Goal: Information Seeking & Learning: Check status

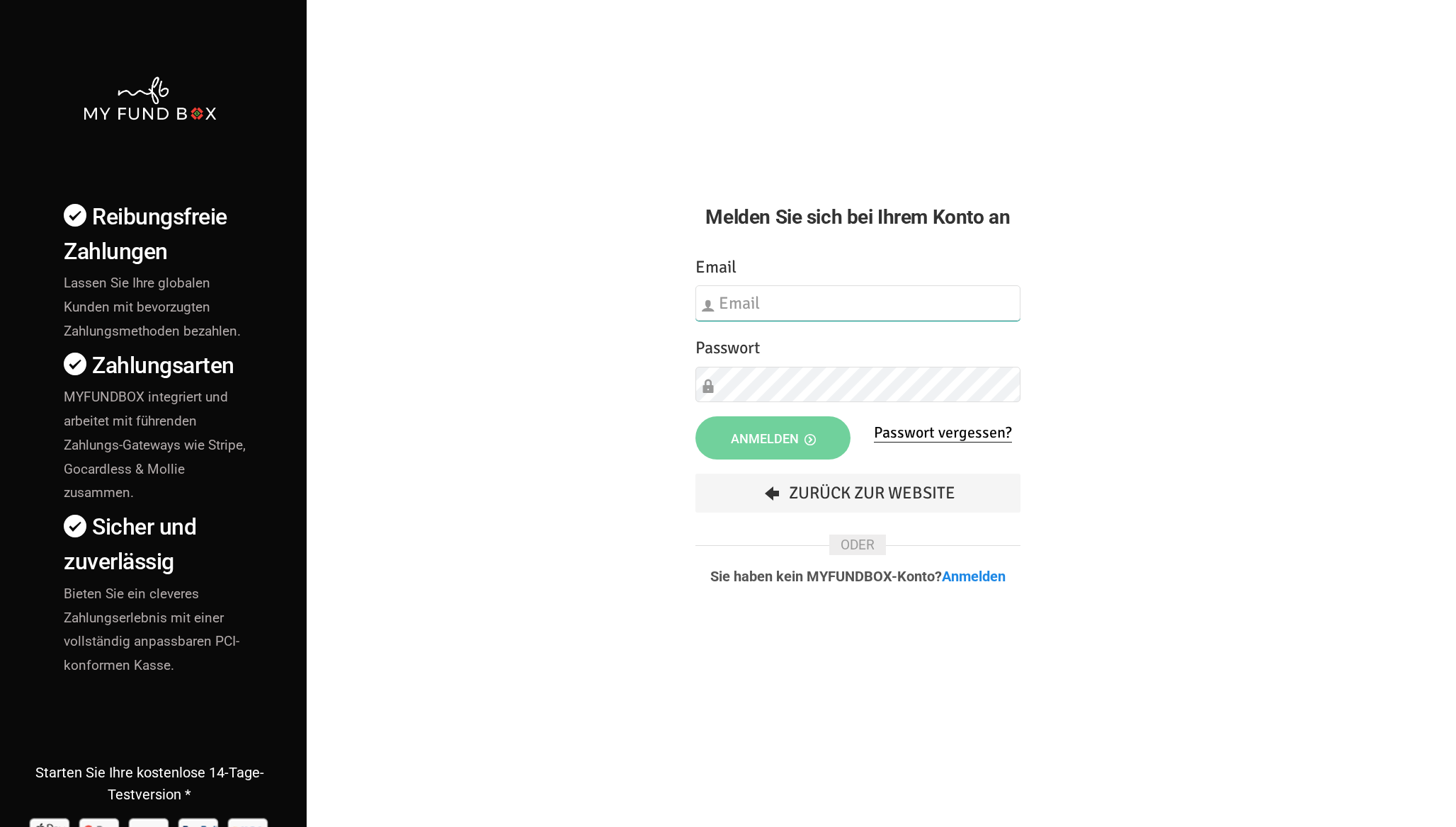
type input "info@gueteverein.de"
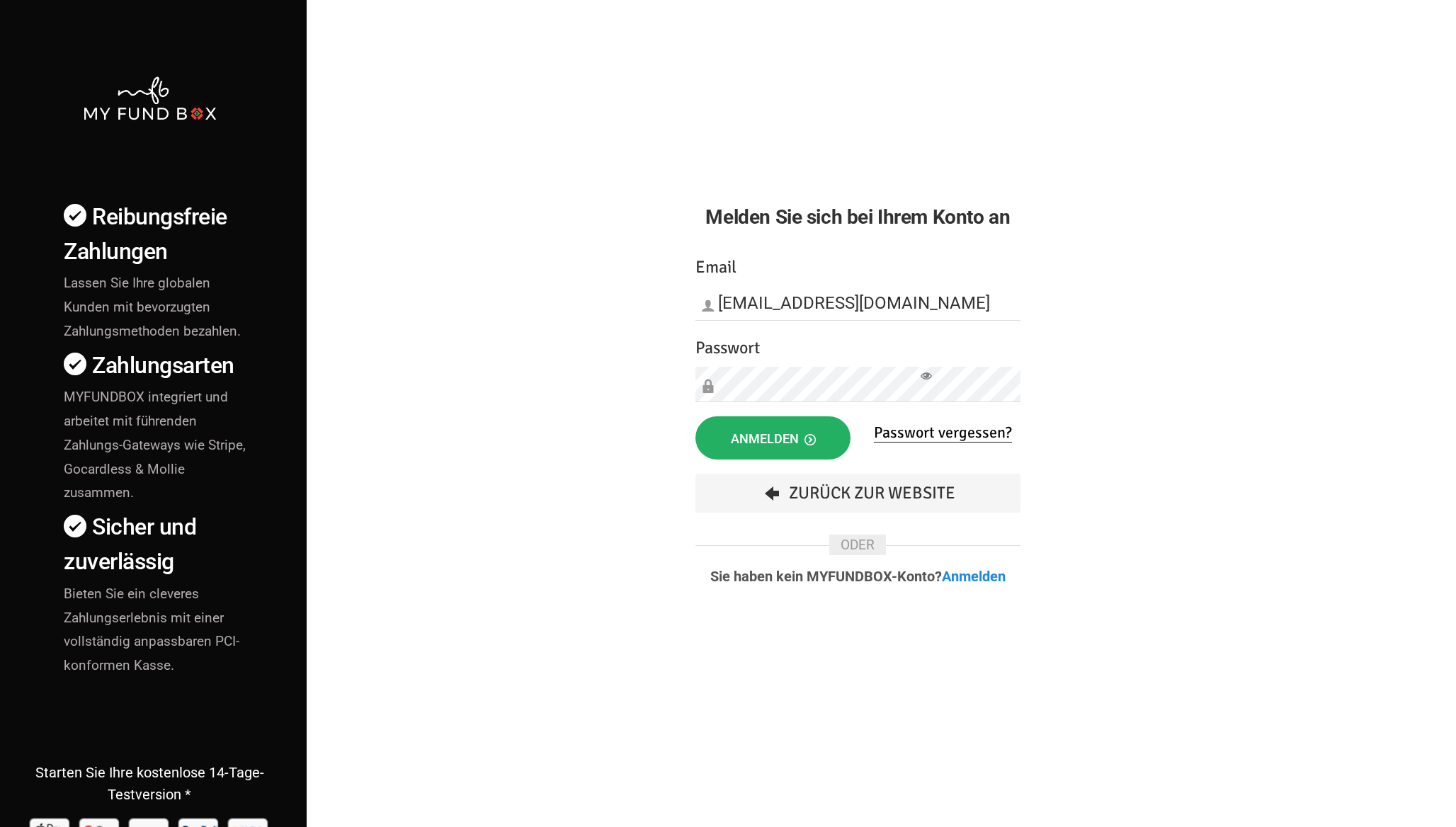
click at [794, 428] on button "Anmelden" at bounding box center [773, 438] width 156 height 43
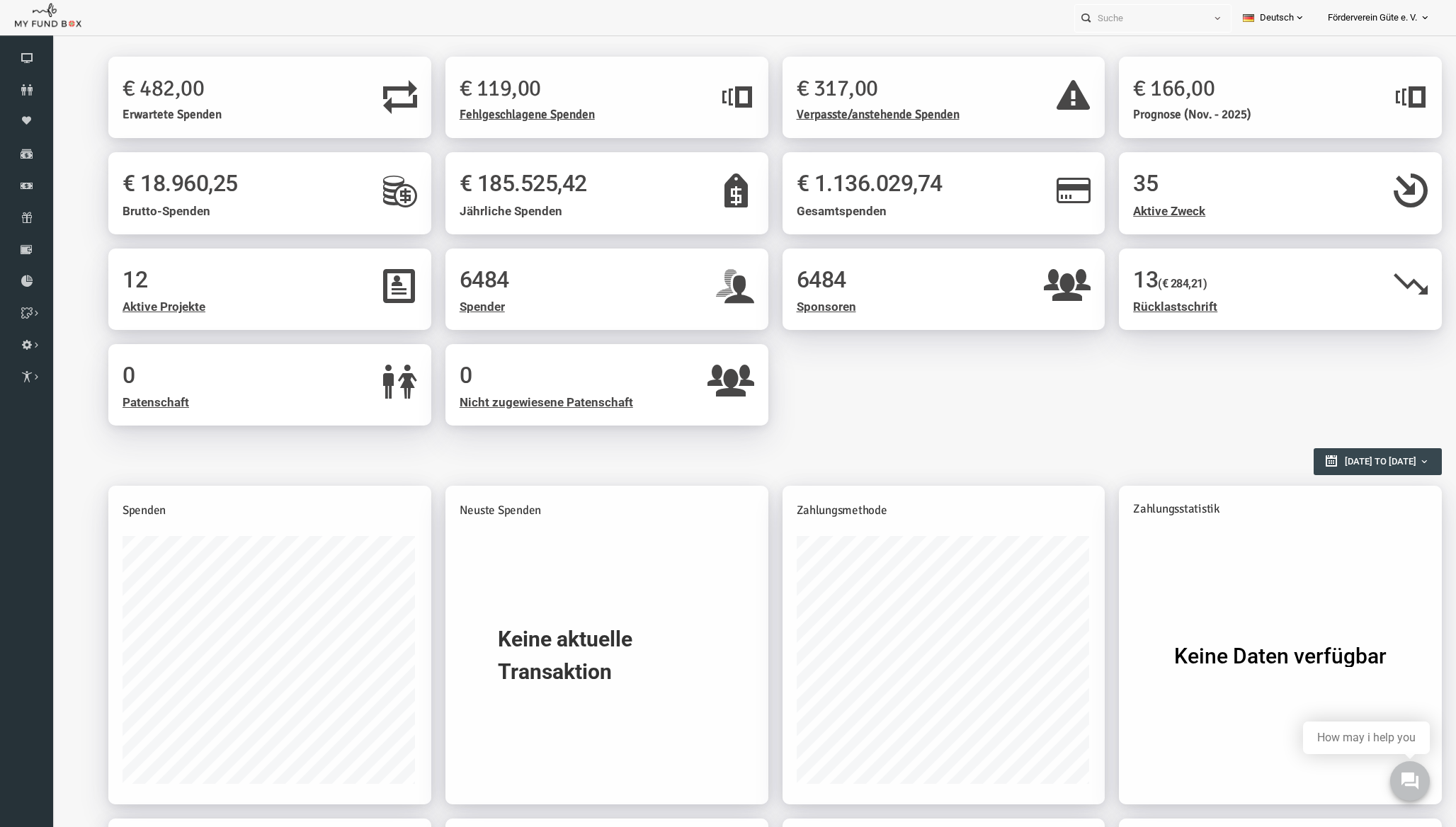
click at [1132, 32] on div "Personal Contact BID Orphan GID Zahlungsstatus Partner OID Verwendungszweck Tra…" at bounding box center [1153, 18] width 157 height 28
click at [38, 277] on icon at bounding box center [26, 281] width 53 height 12
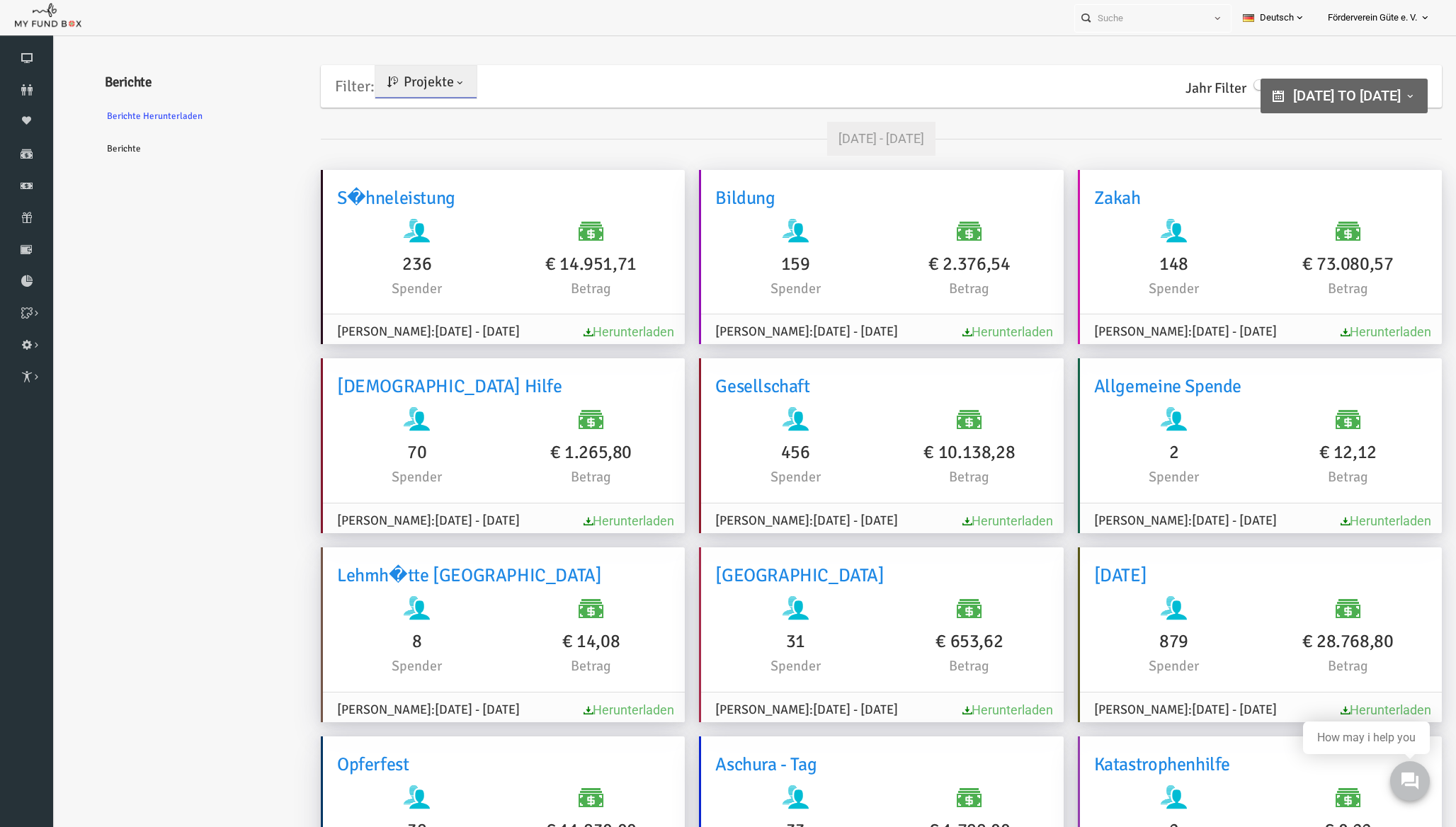
click at [90, 145] on link "Berichte" at bounding box center [172, 148] width 212 height 33
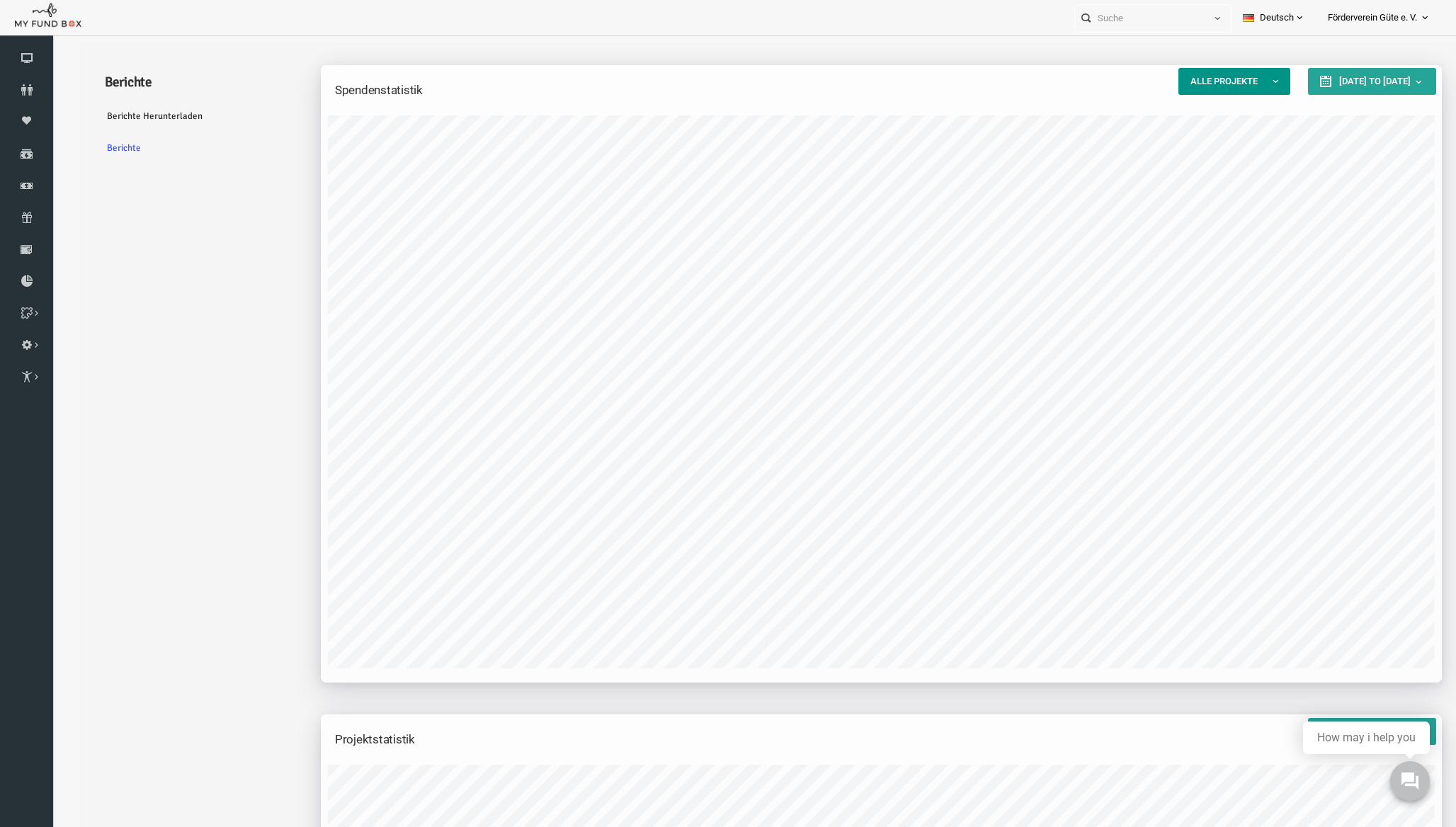
scroll to position [567, 1121]
type input "[DATE]"
click at [1328, 73] on button "[DATE] to [DATE]" at bounding box center [1344, 81] width 128 height 27
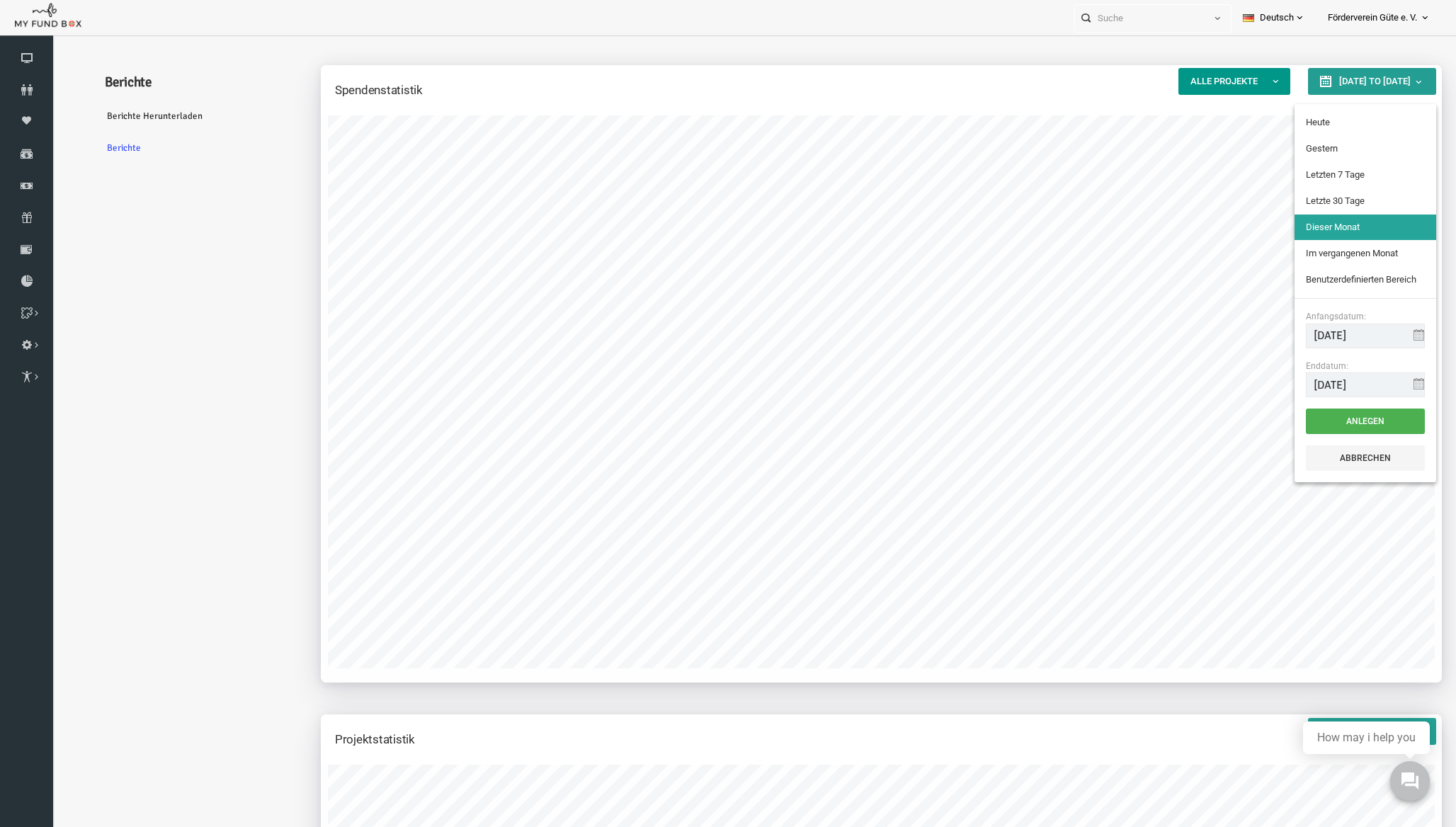
type input "[DATE]"
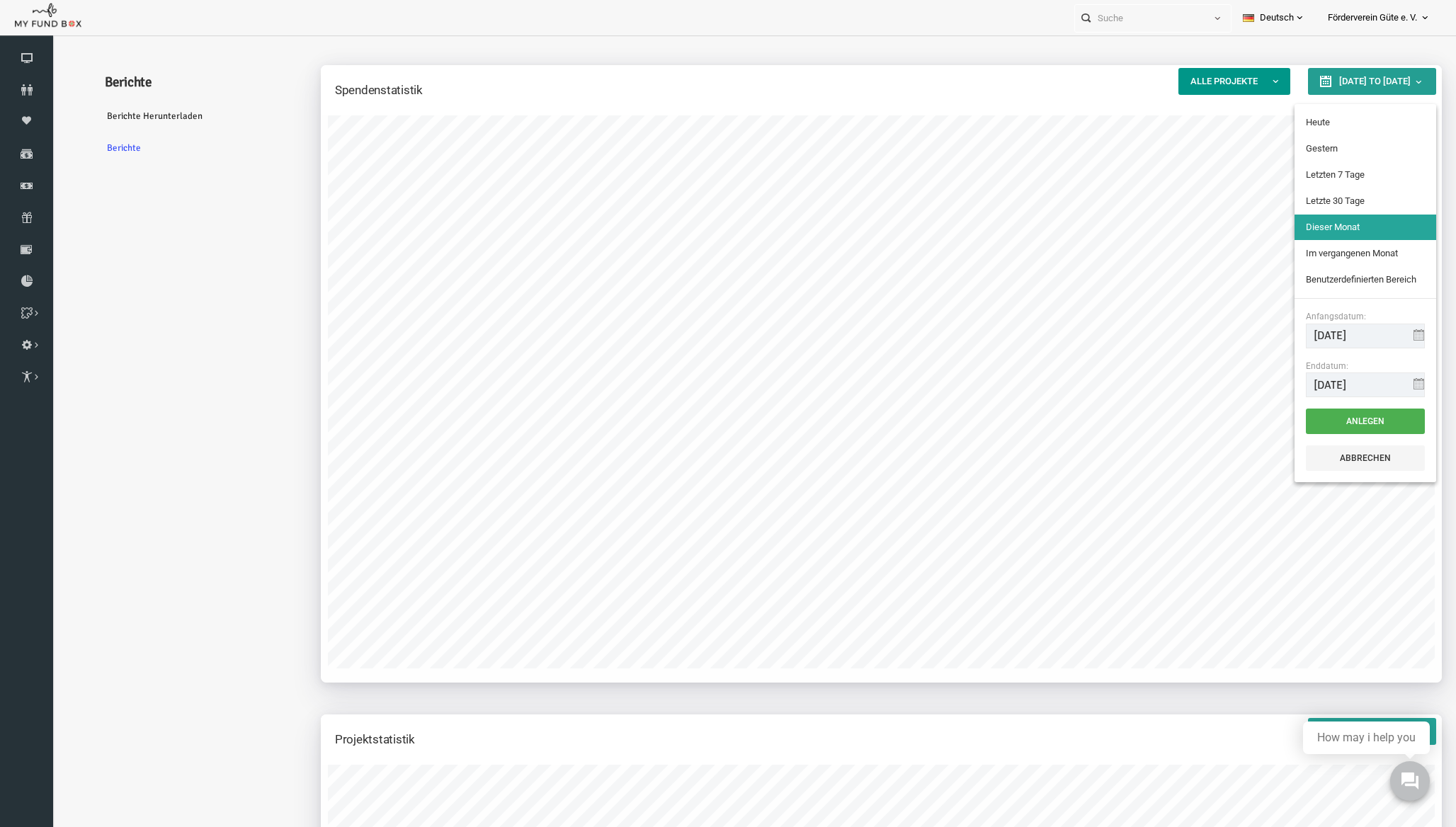
type input "[DATE]"
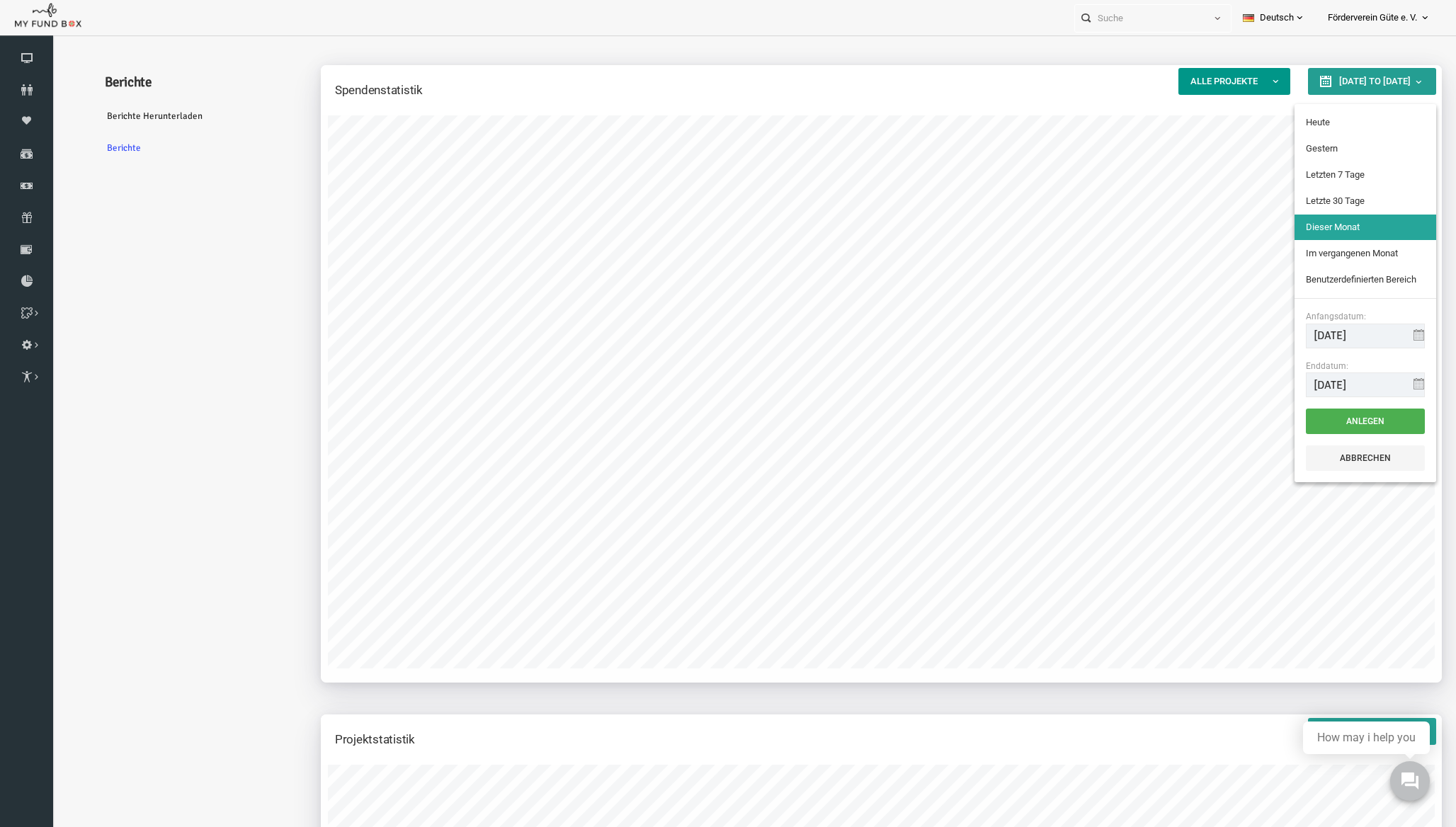
type input "[DATE]"
click at [1312, 428] on button "Anlegen" at bounding box center [1337, 421] width 119 height 25
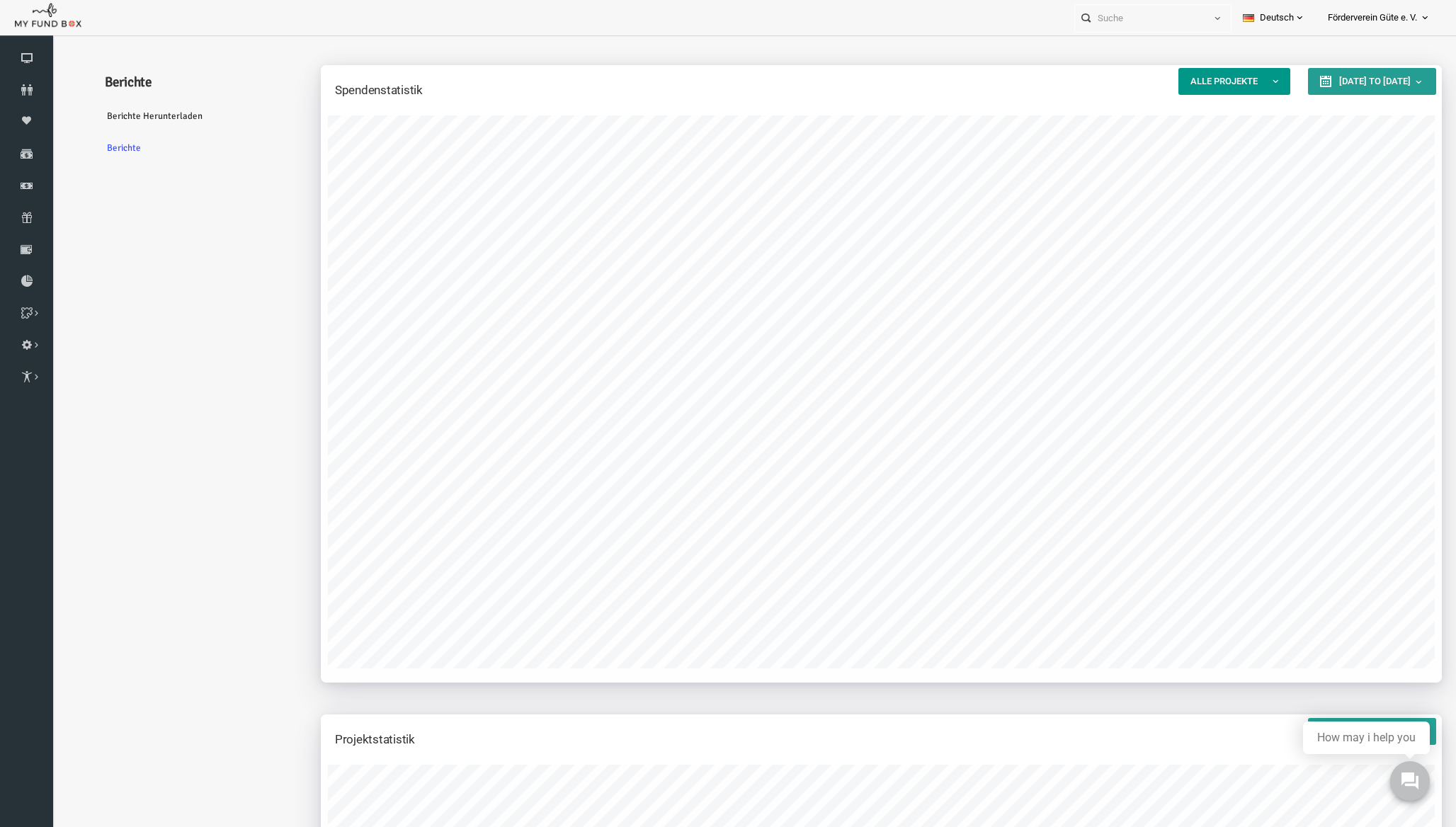
click at [1324, 92] on button "[DATE] to [DATE]" at bounding box center [1344, 81] width 128 height 27
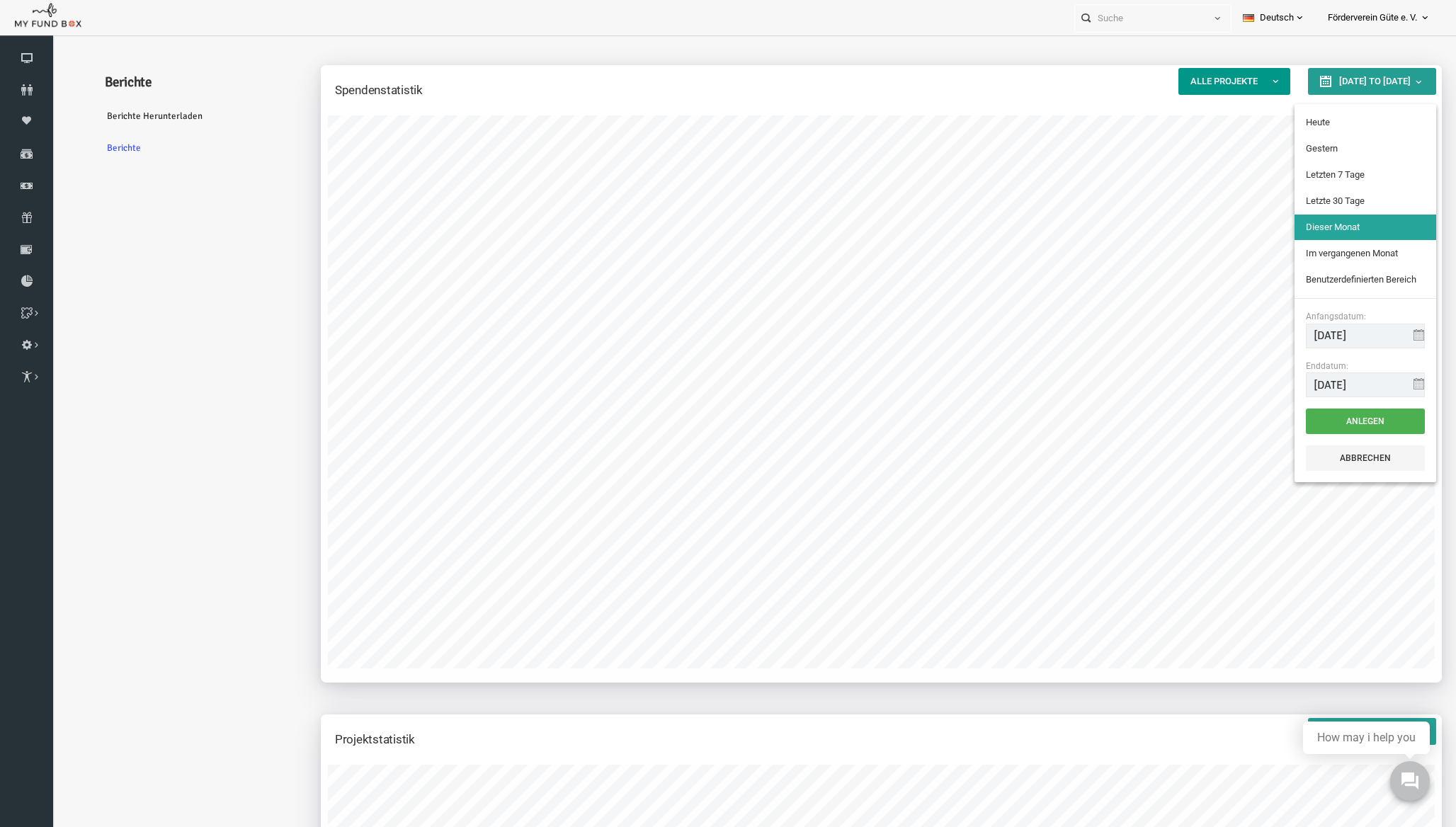
type input "[DATE]"
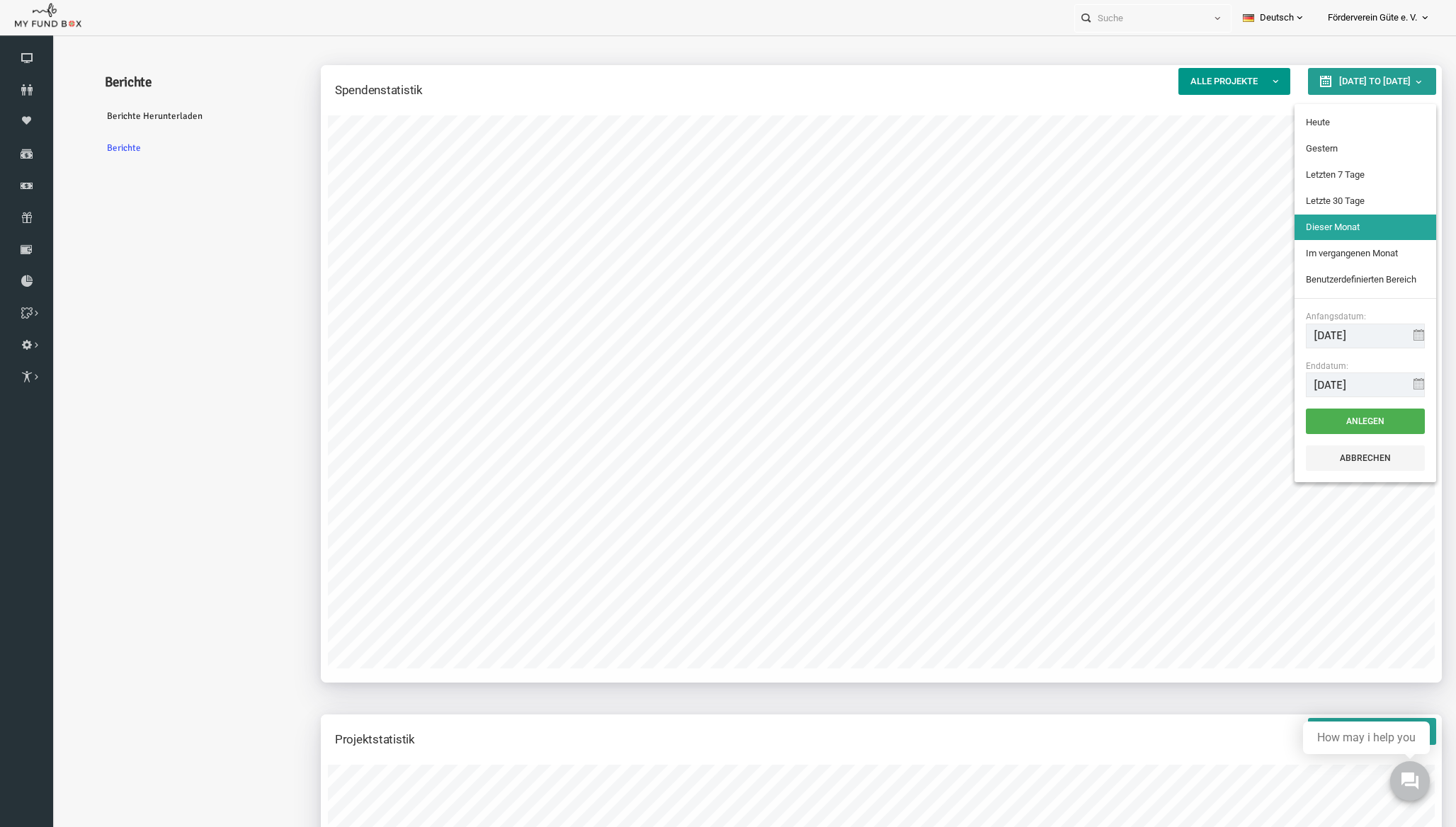
type input "[DATE]"
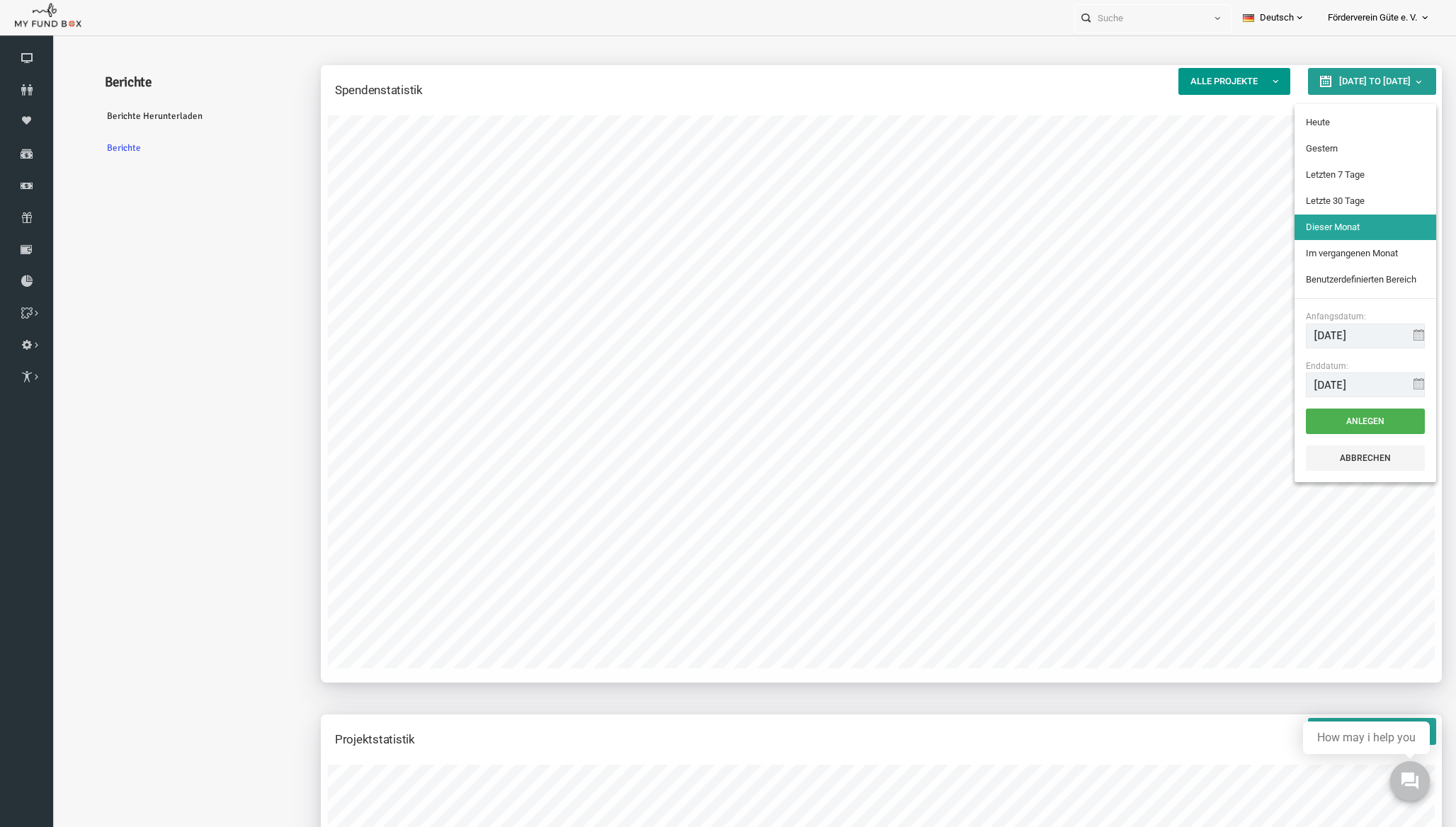
type input "[DATE]"
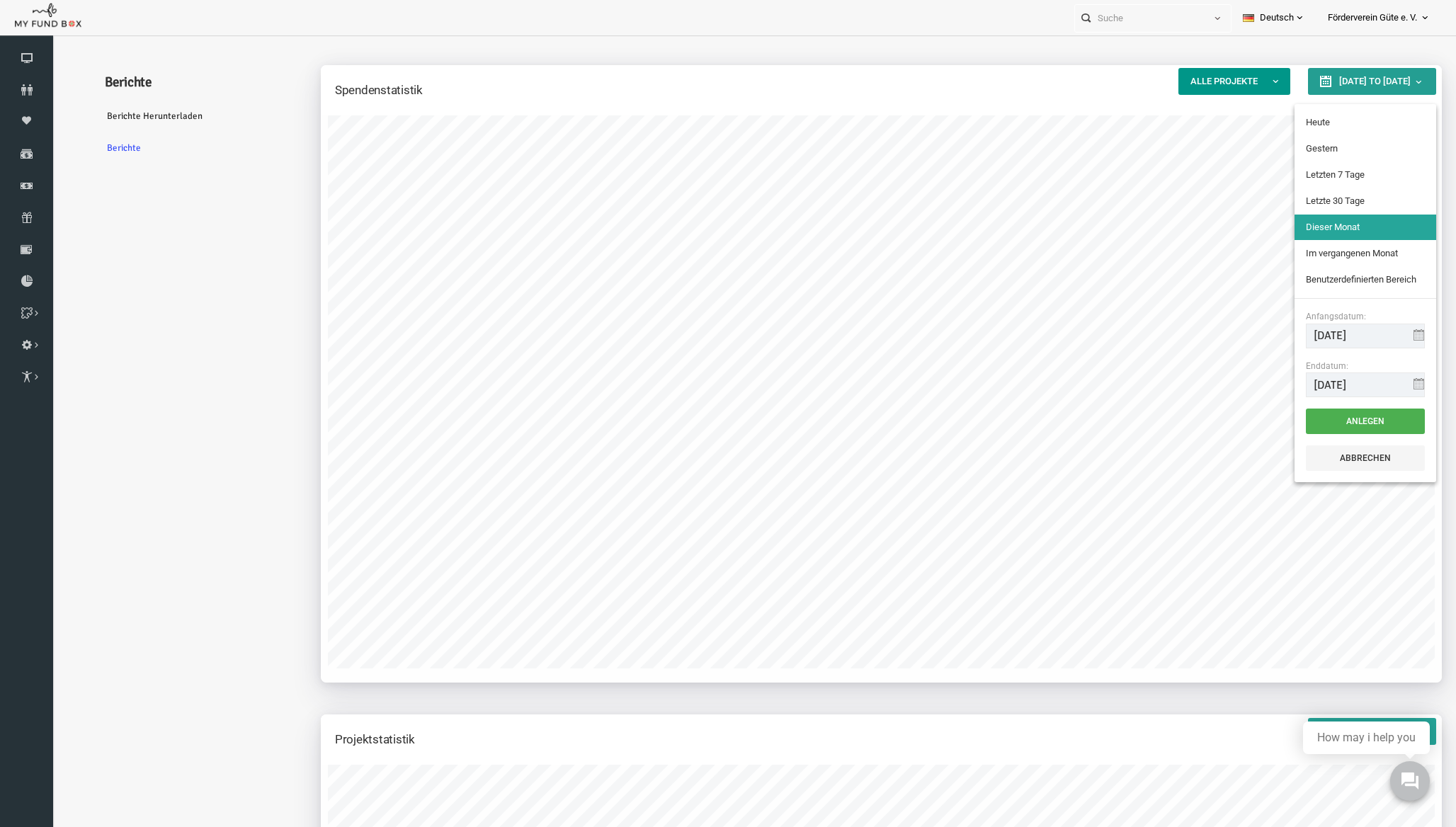
type input "[DATE]"
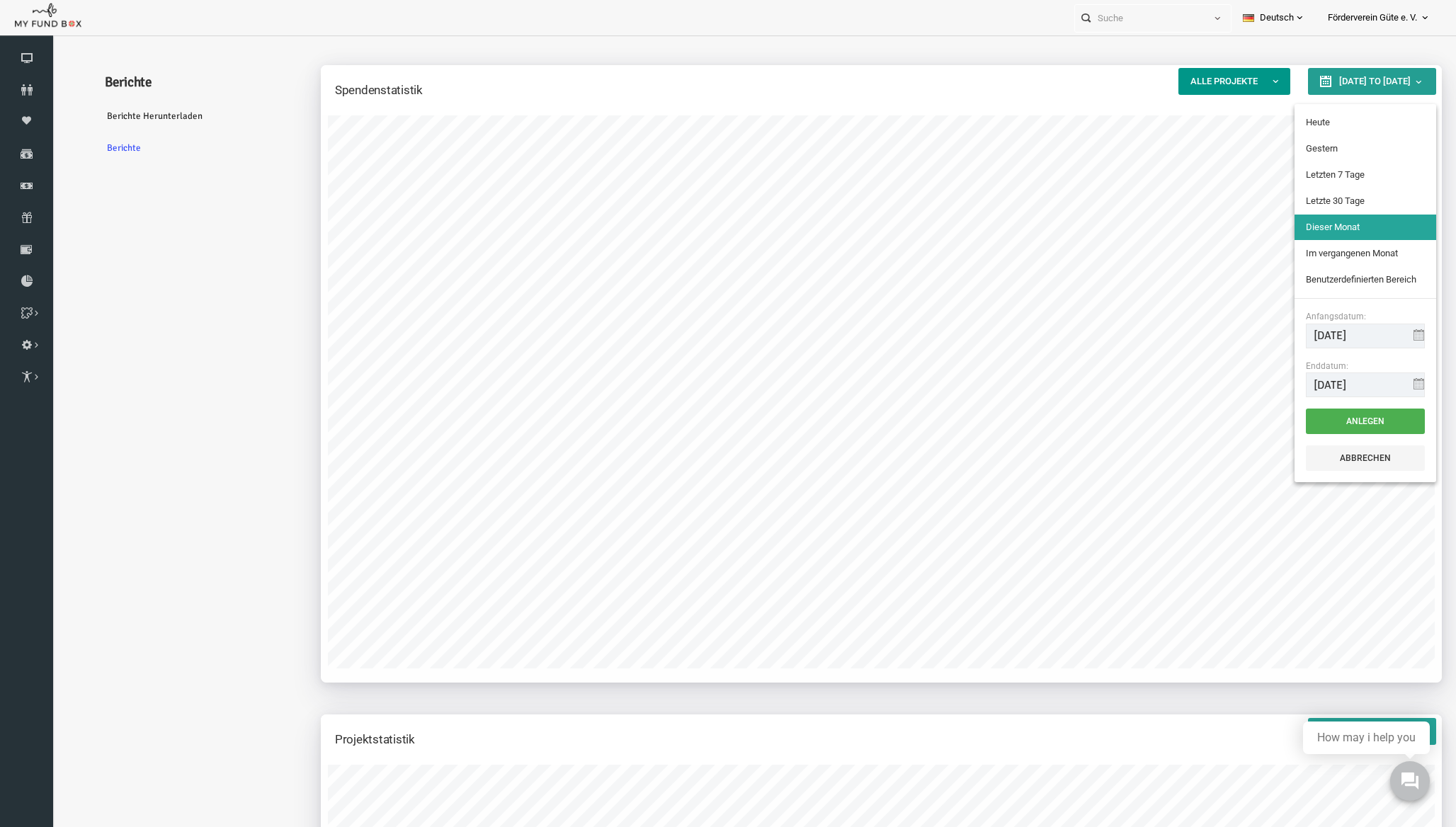
type input "[DATE]"
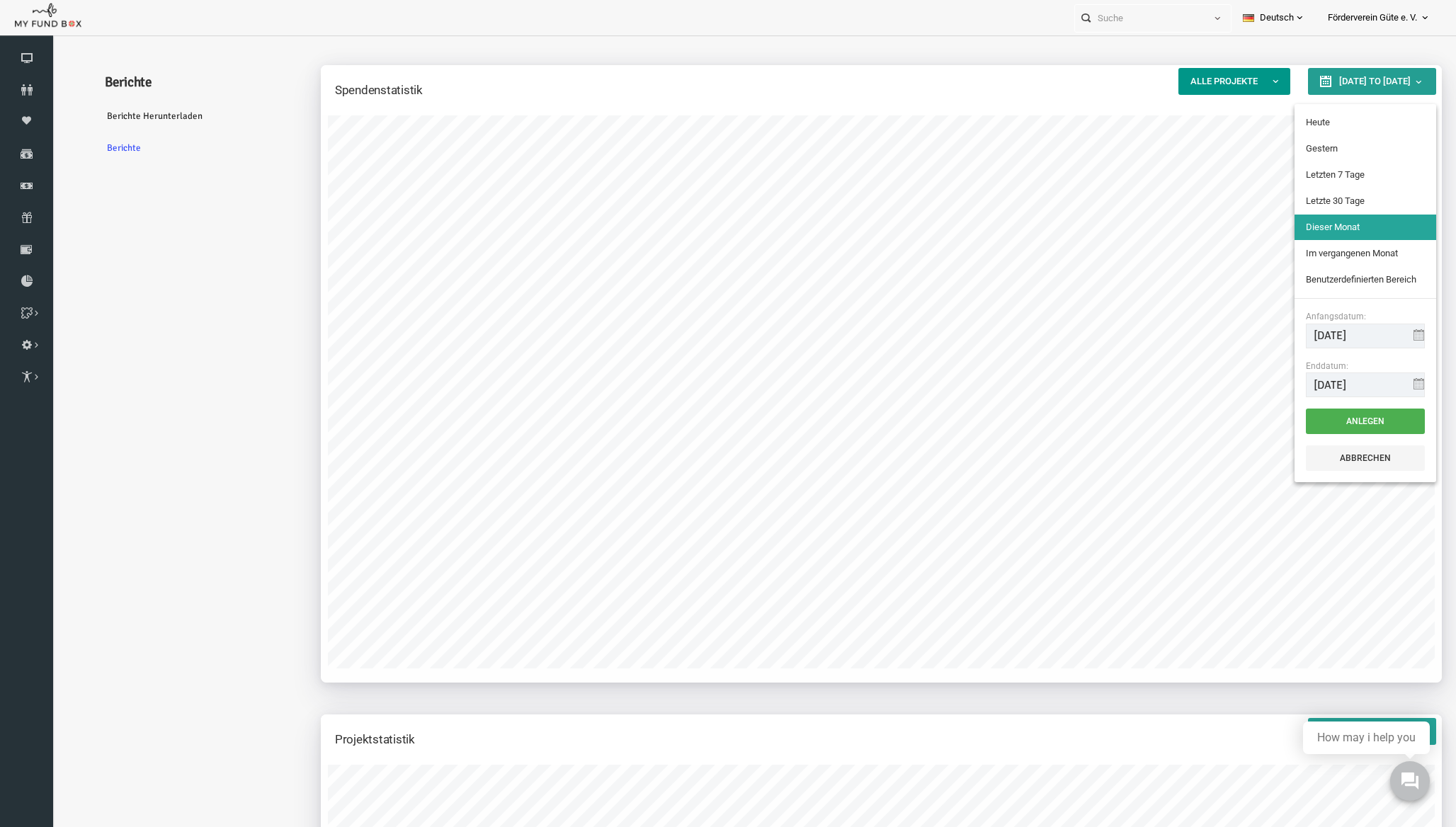
type input "[DATE]"
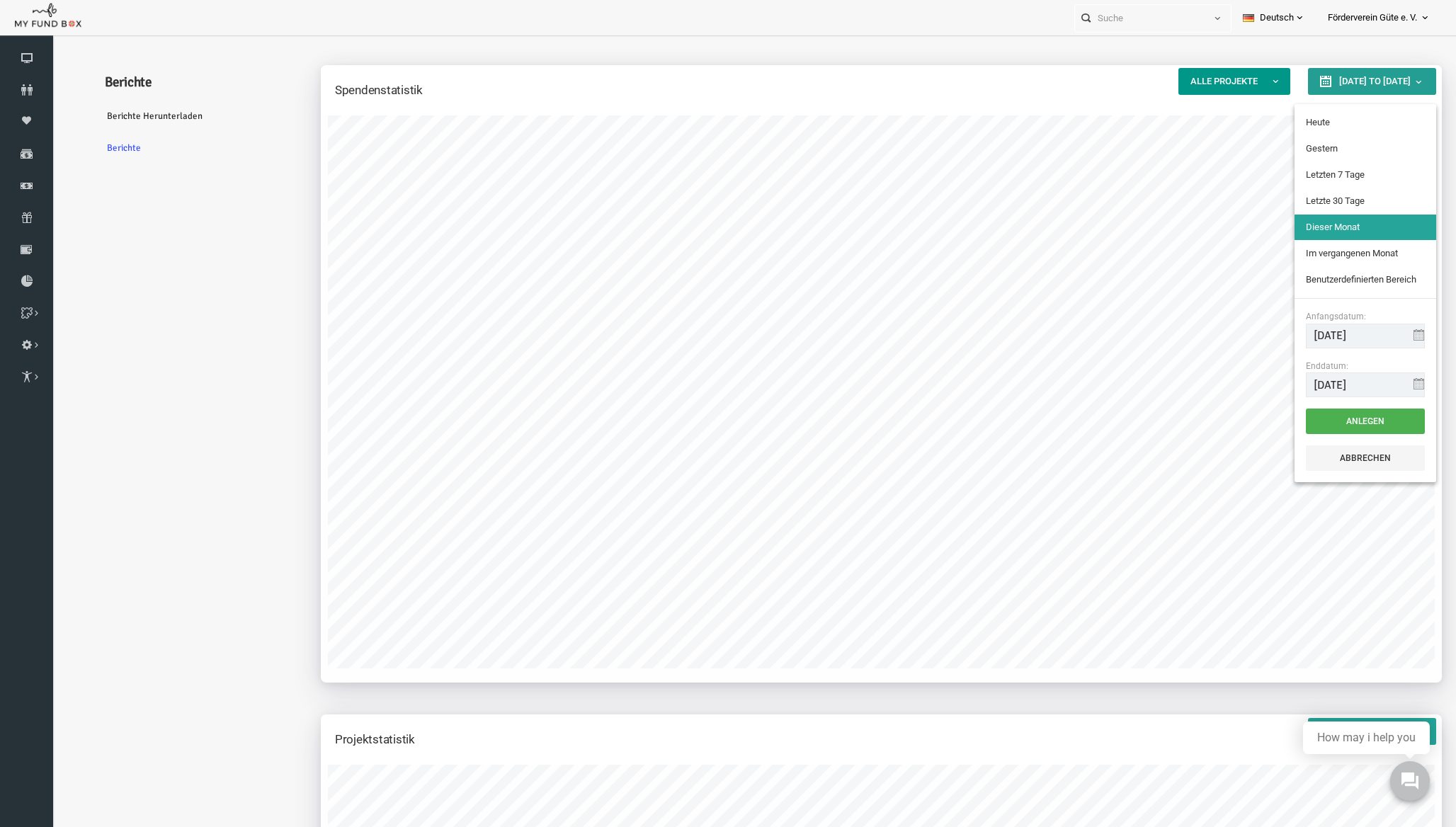
type input "[DATE]"
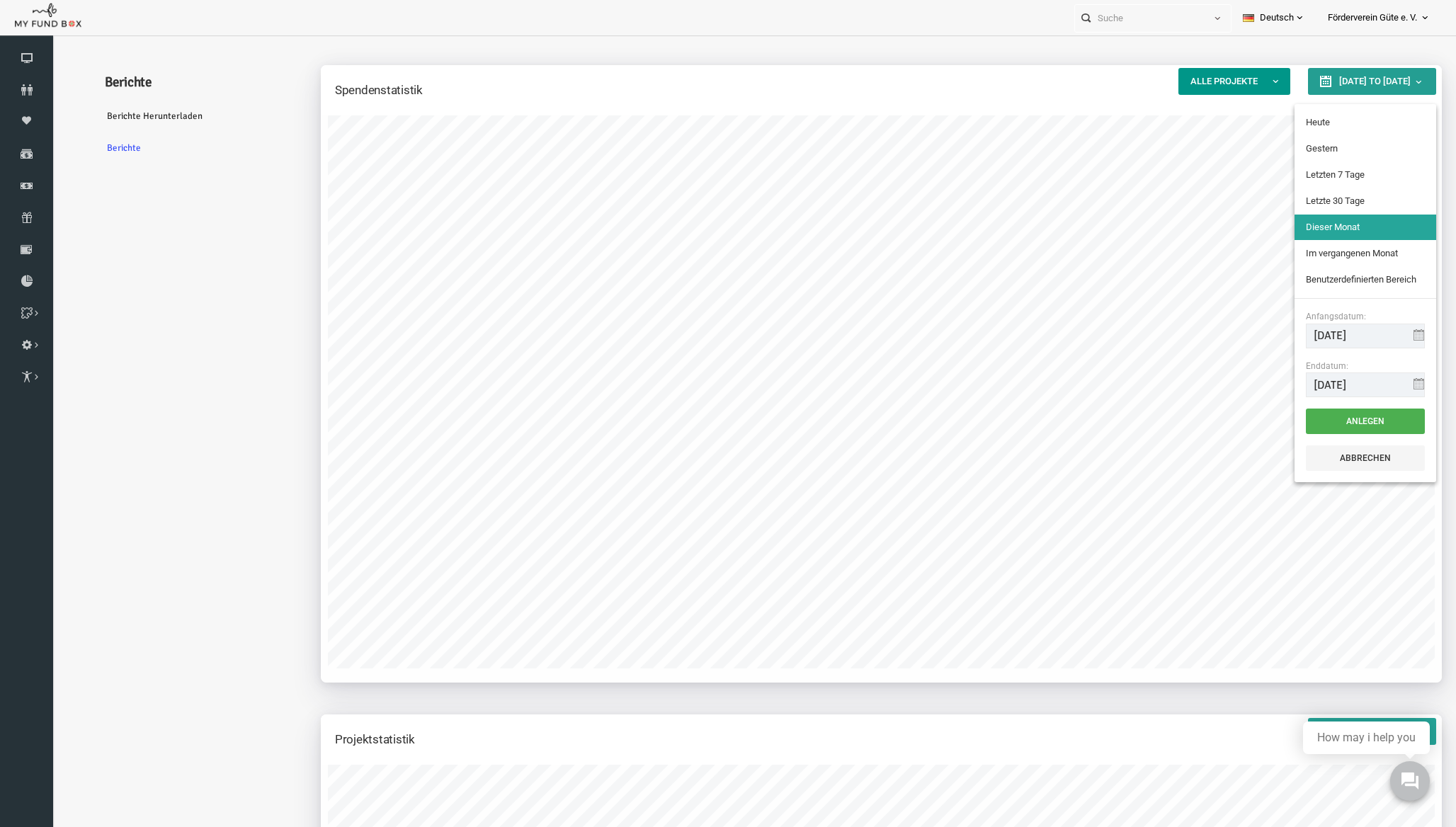
type input "[DATE]"
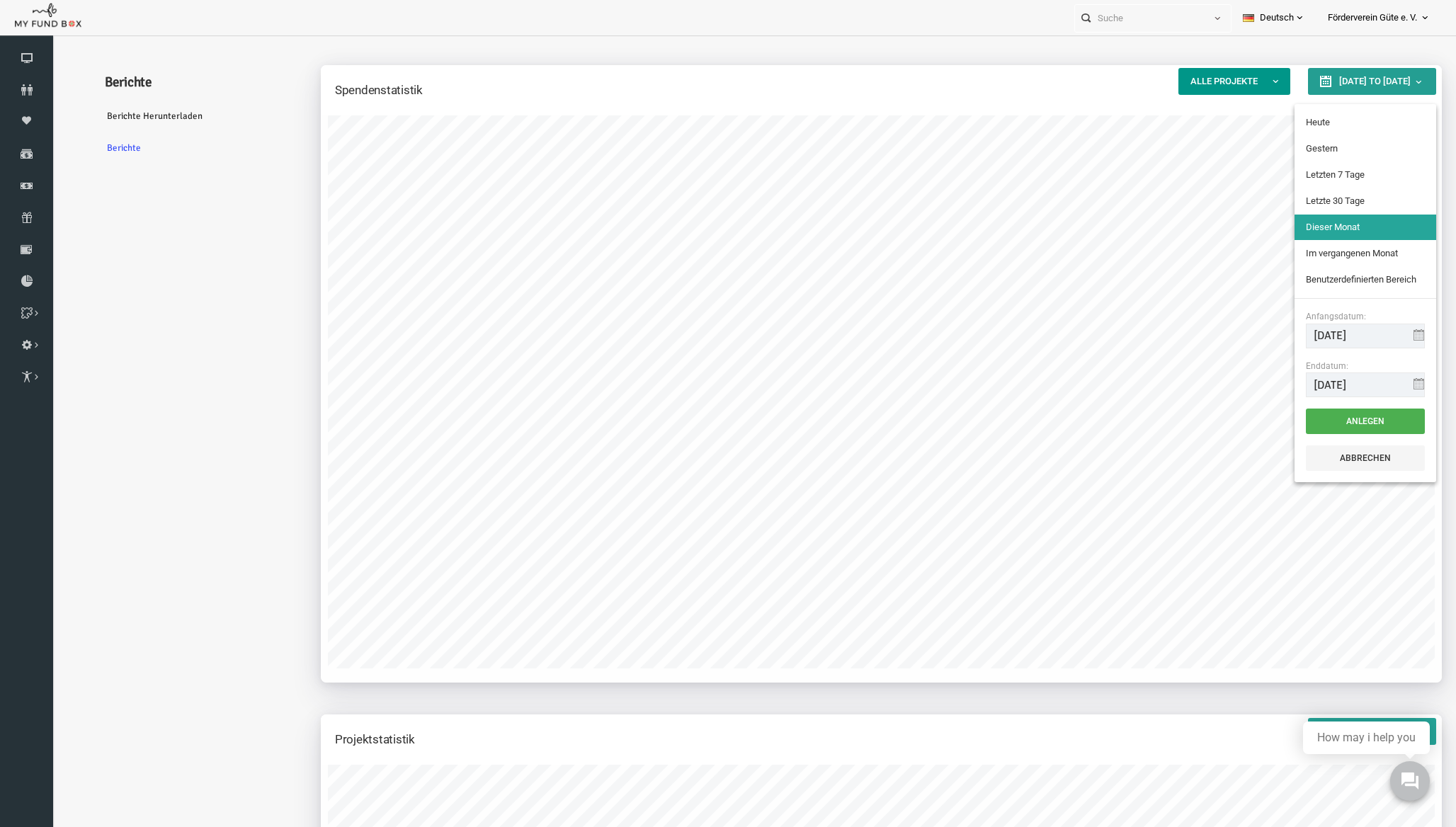
type input "[DATE]"
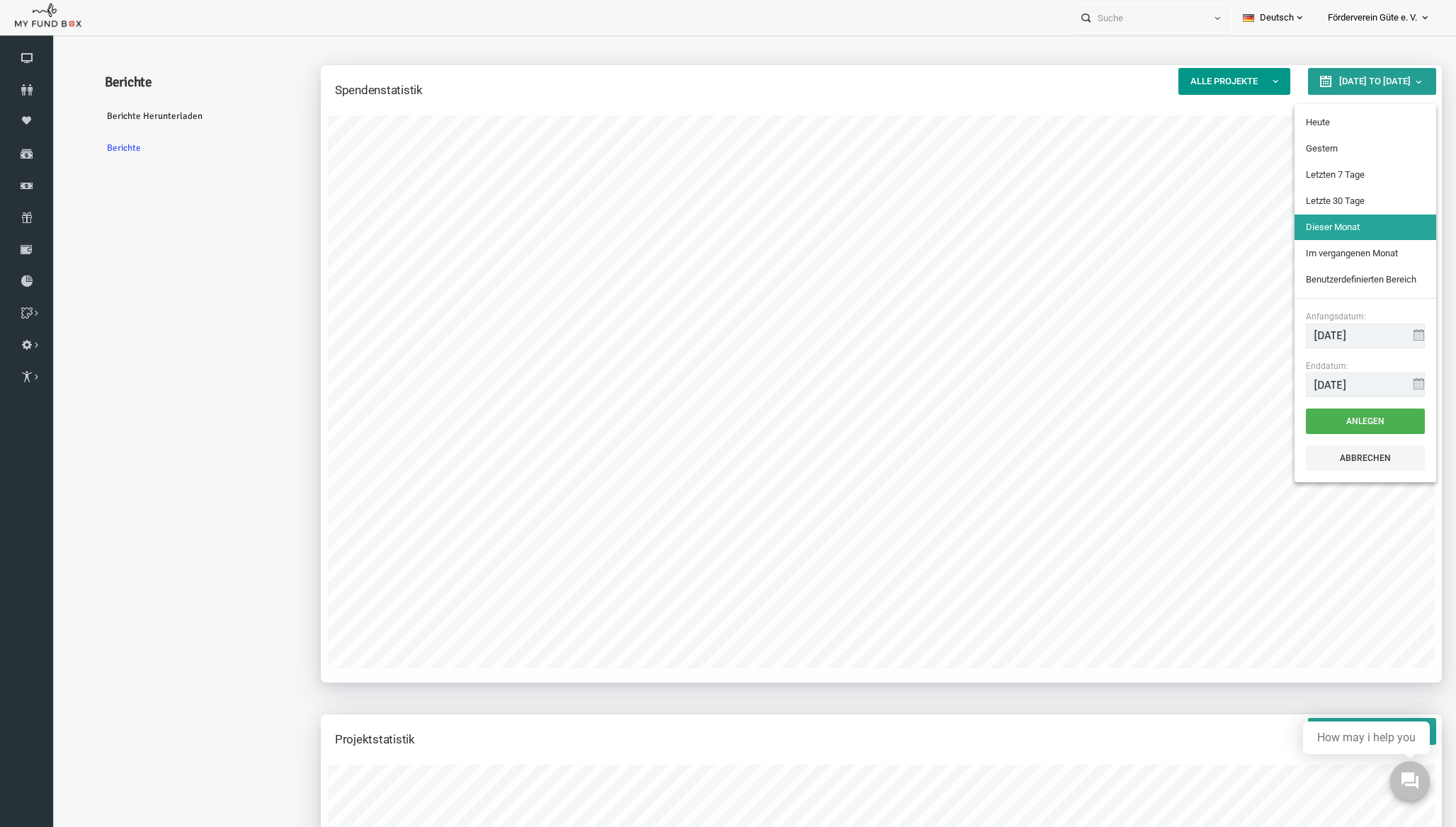
type input "[DATE]"
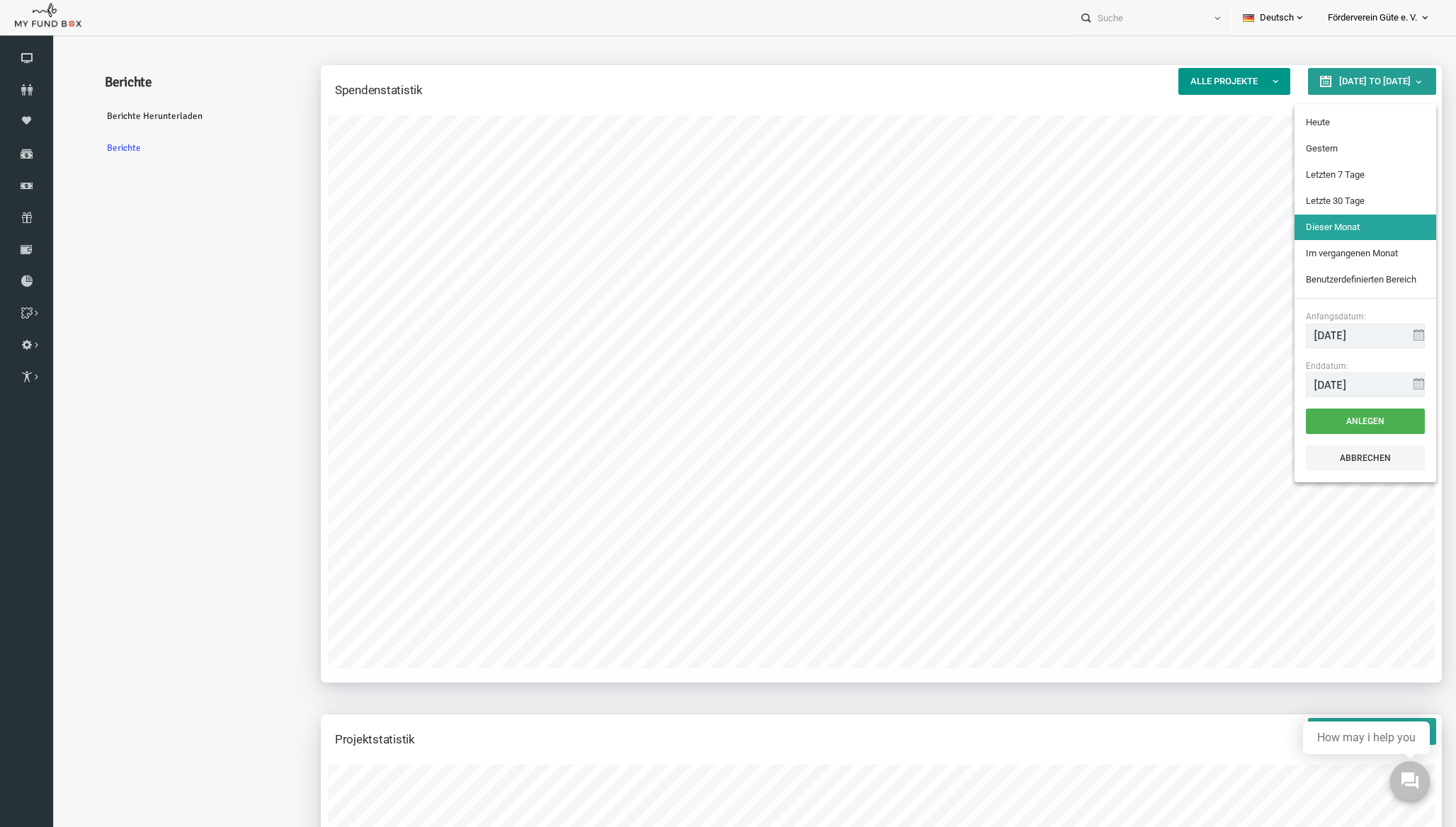
type input "[DATE]"
click at [1329, 418] on button "Anlegen" at bounding box center [1337, 421] width 119 height 25
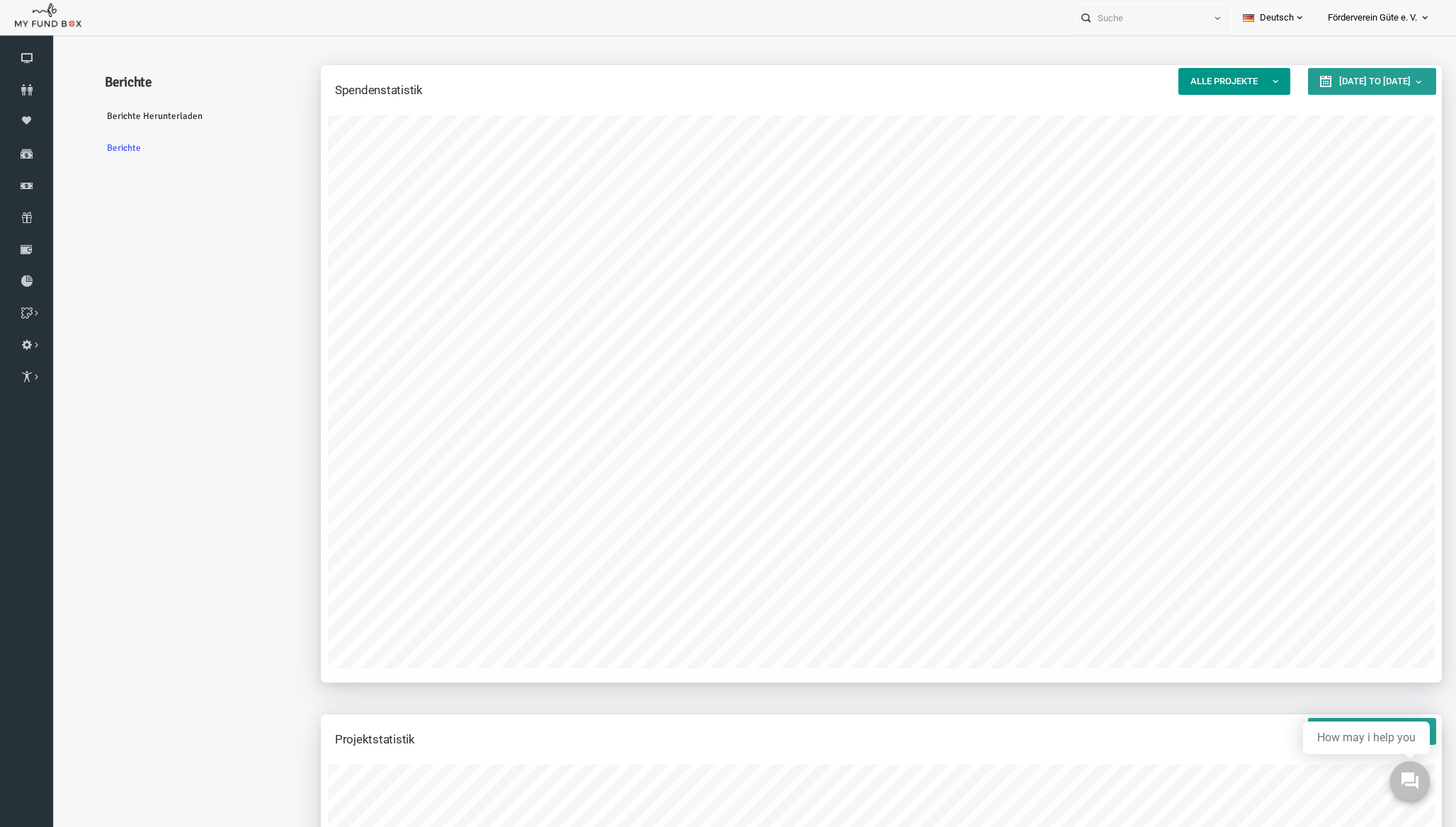
click at [1314, 78] on span "[DATE] to [DATE]" at bounding box center [1346, 81] width 71 height 11
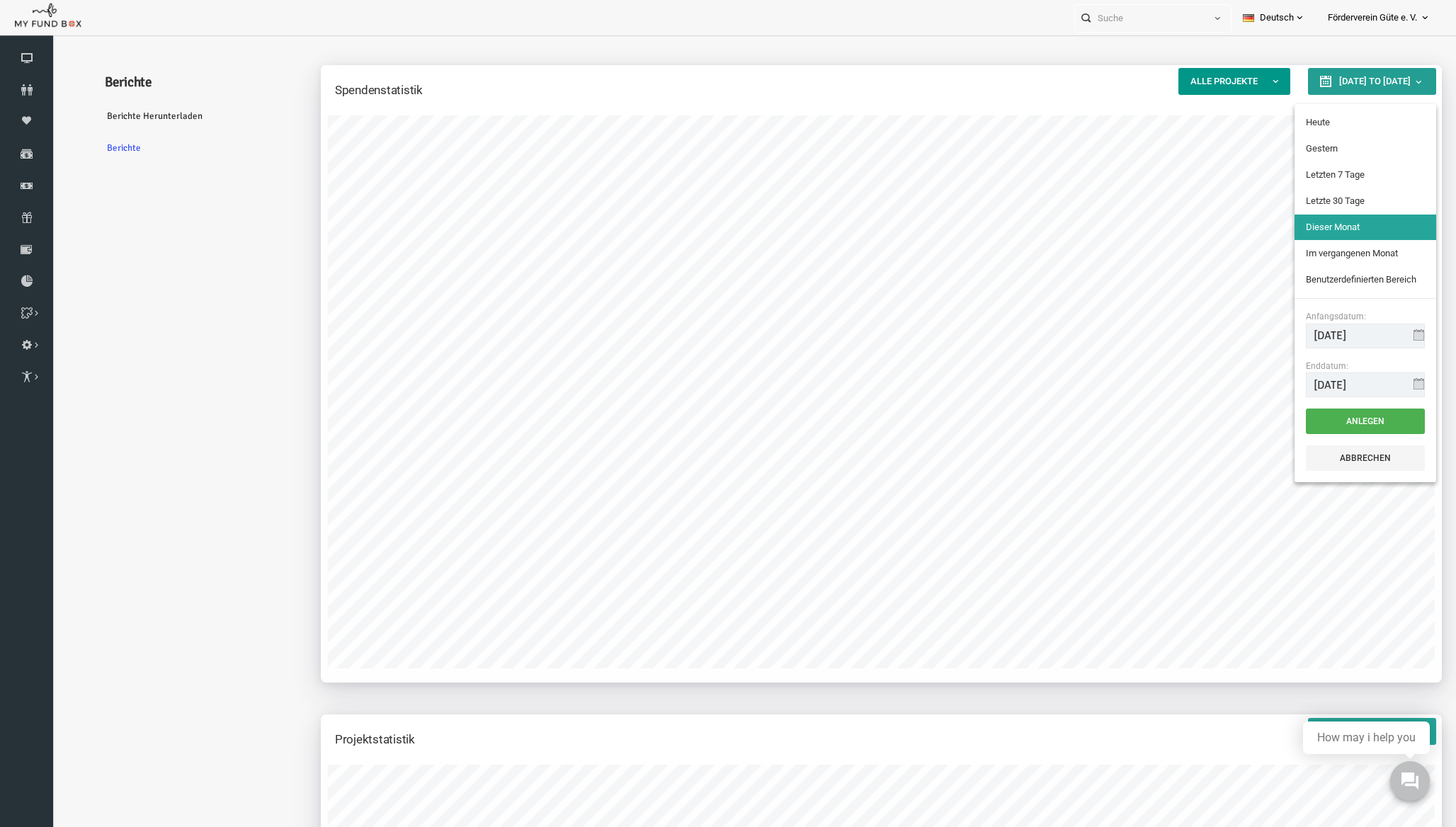
type input "[DATE]"
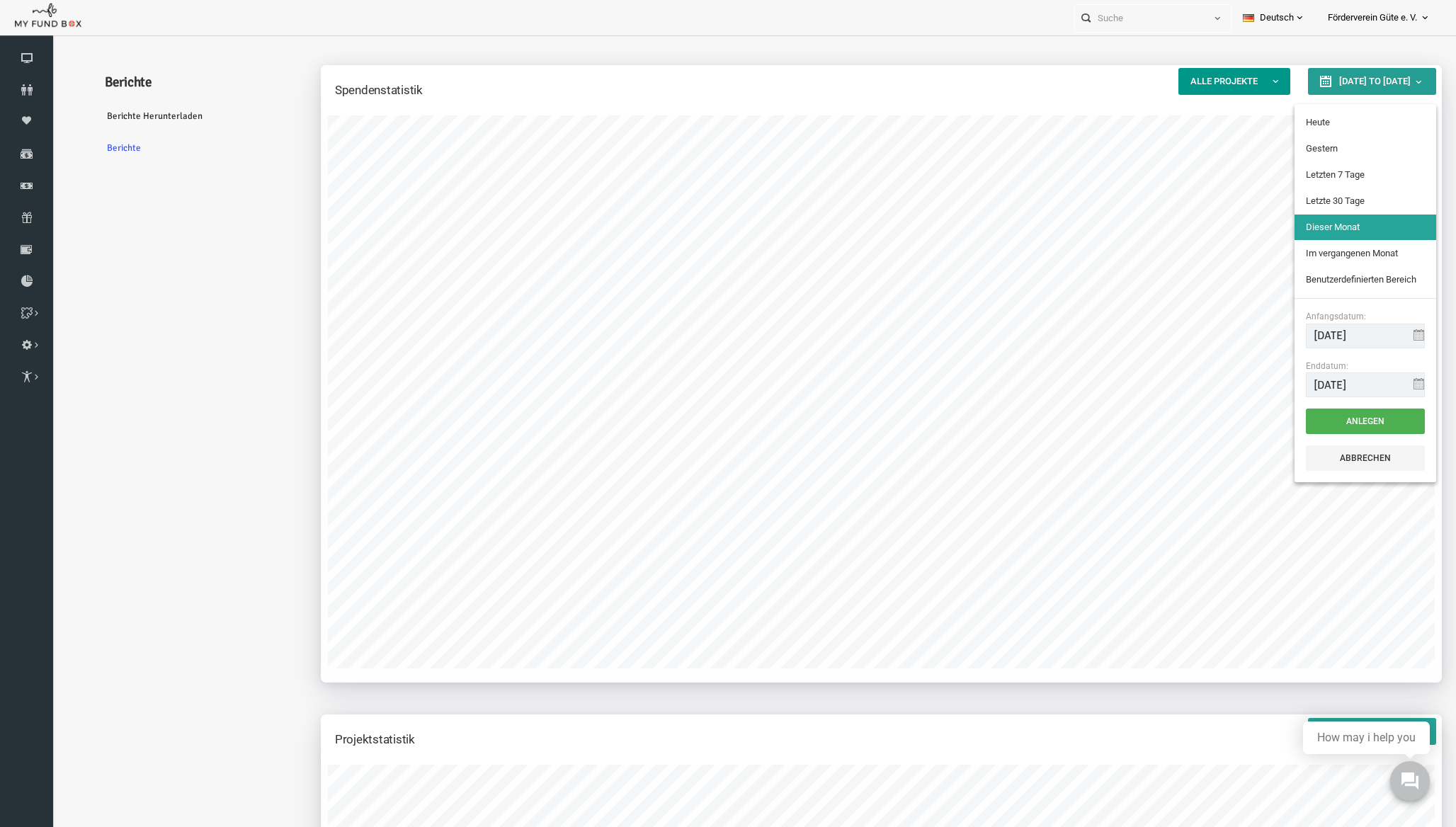
type input "[DATE]"
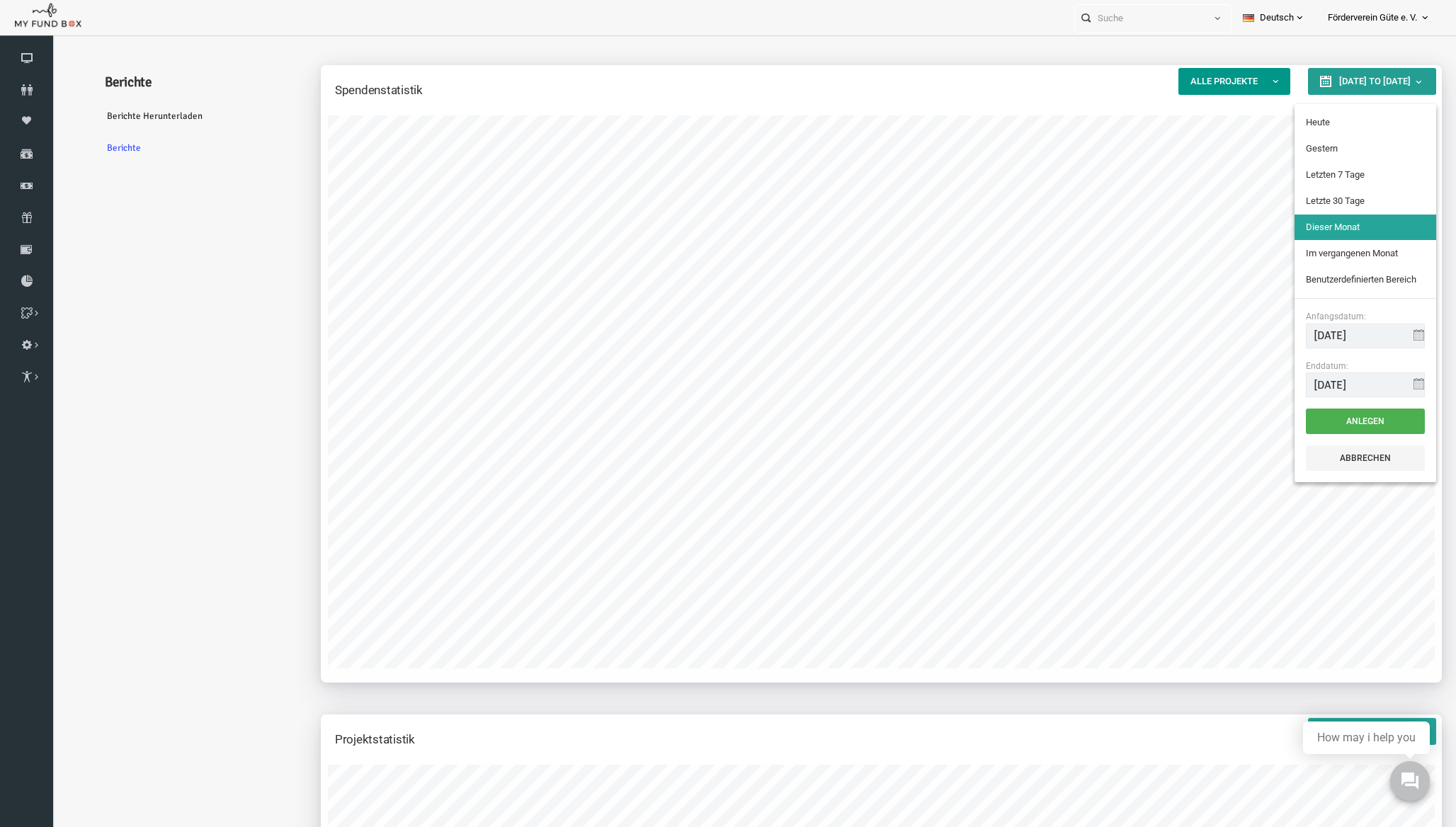
type input "[DATE]"
click at [1314, 336] on input "[DATE]" at bounding box center [1337, 336] width 119 height 25
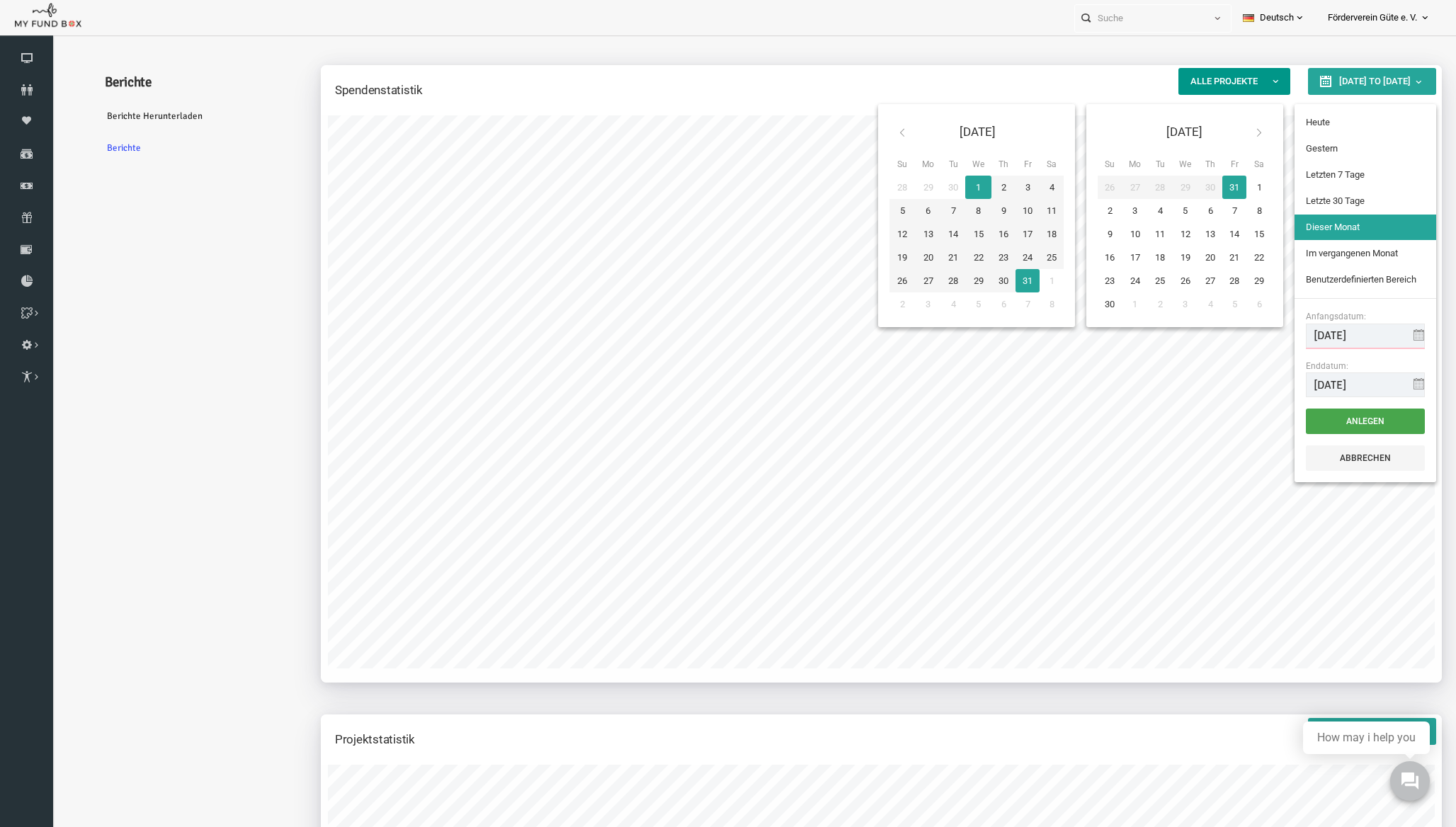
type input "[DATE]"
click at [1311, 421] on button "Anlegen" at bounding box center [1337, 421] width 119 height 25
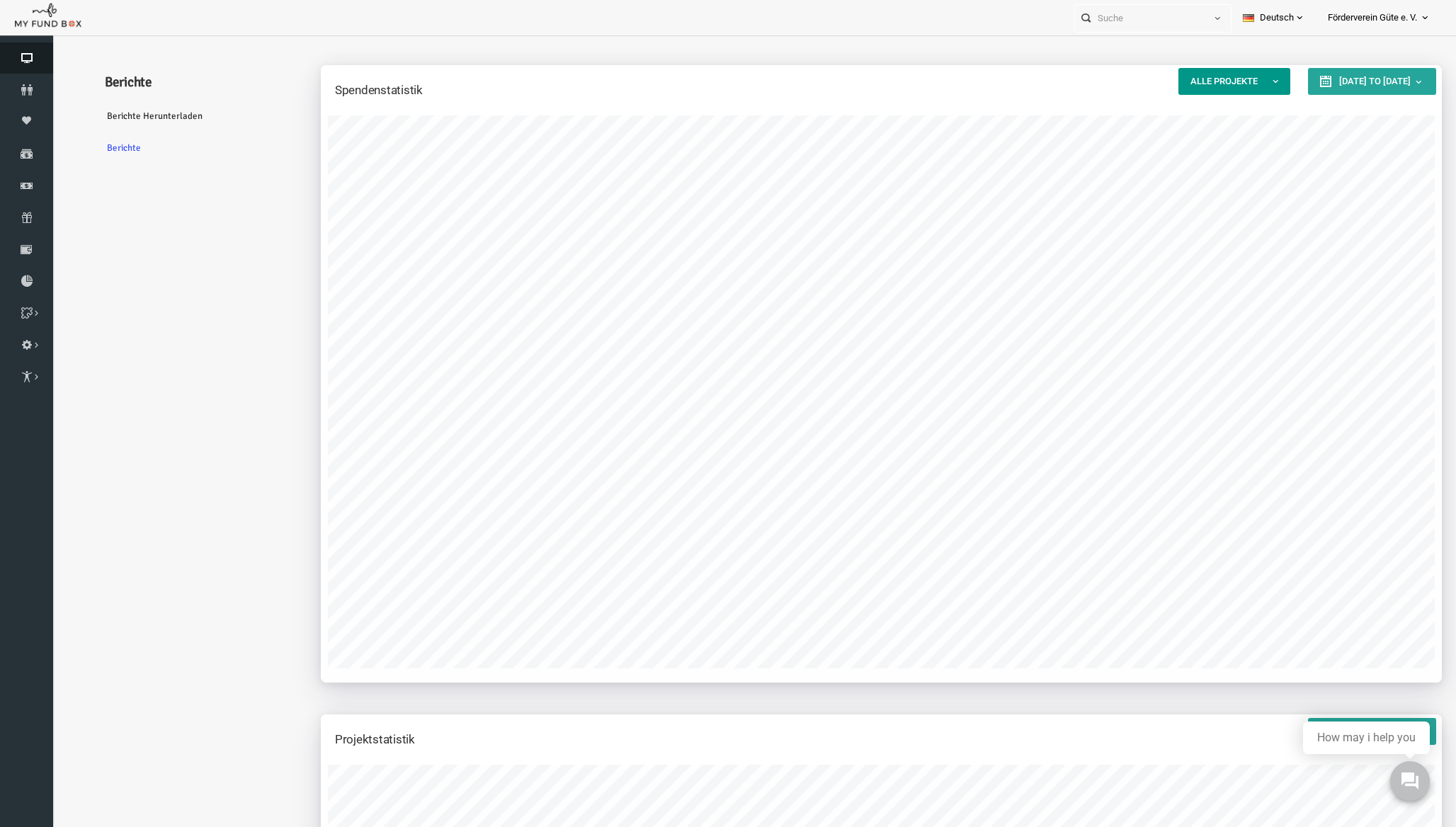
click at [29, 51] on link "Dashboard" at bounding box center [26, 57] width 53 height 31
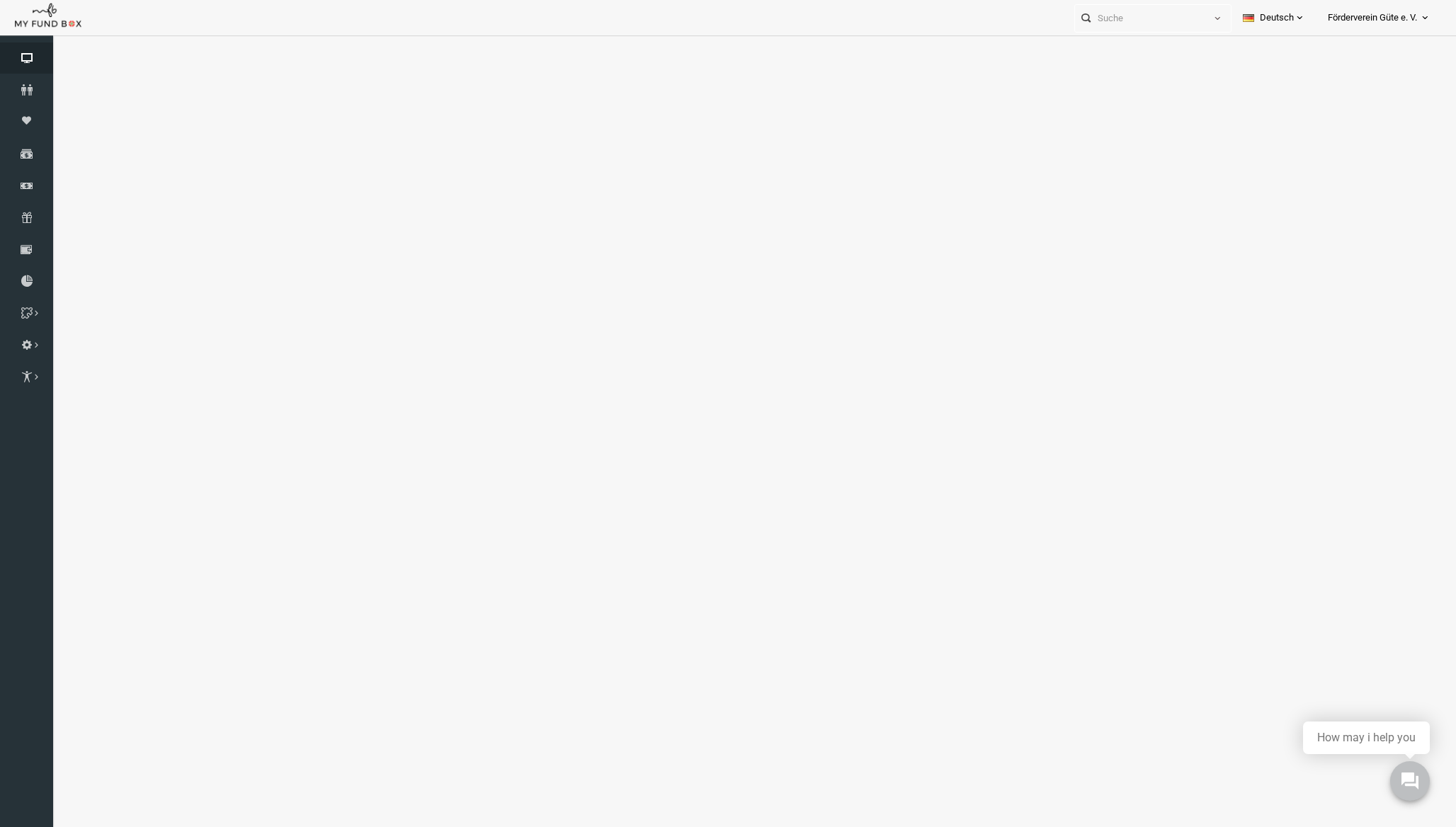
scroll to position [0, 0]
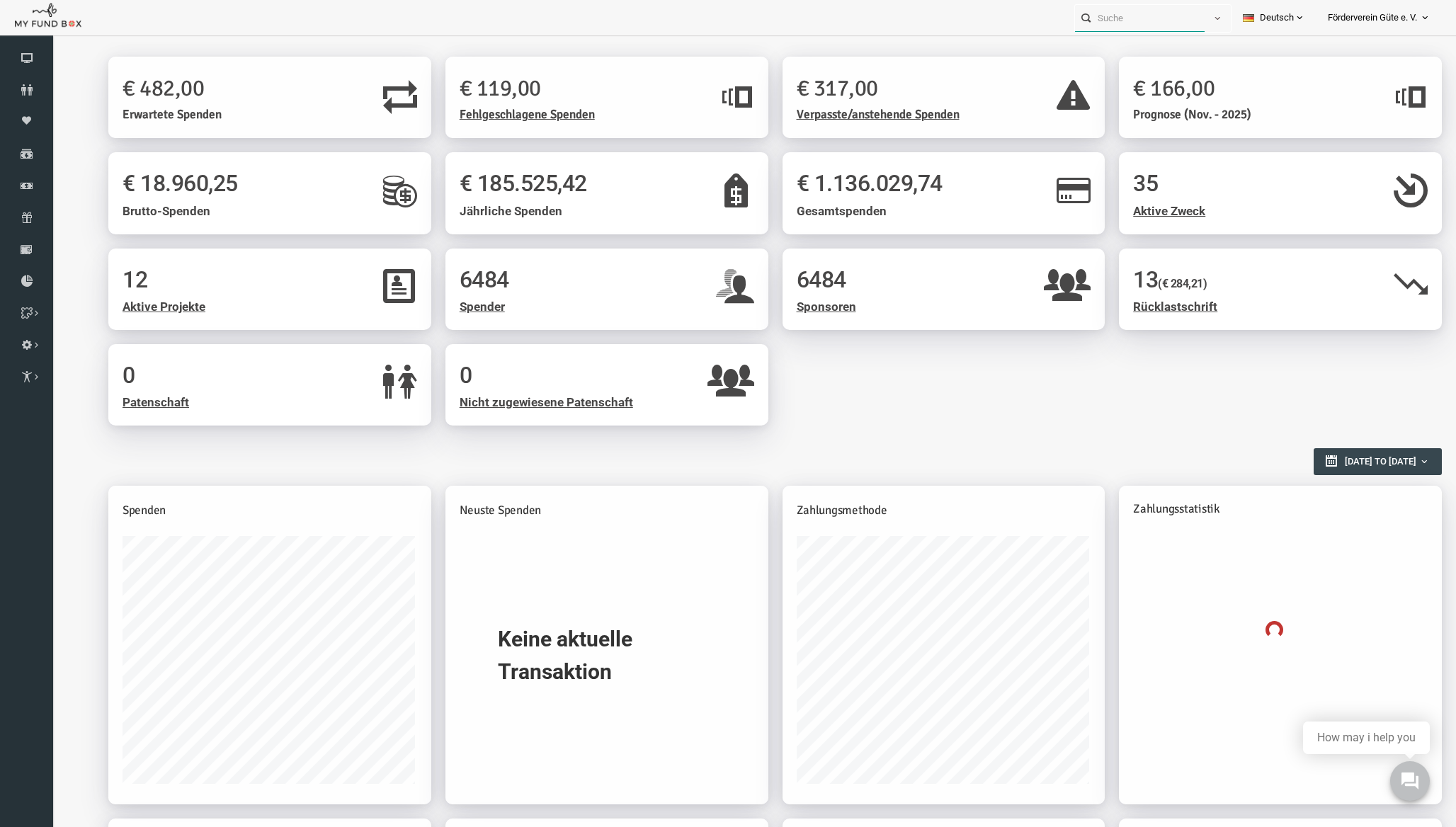
click at [1170, 17] on input "text" at bounding box center [1140, 18] width 129 height 26
type input "[DEMOGRAPHIC_DATA]"
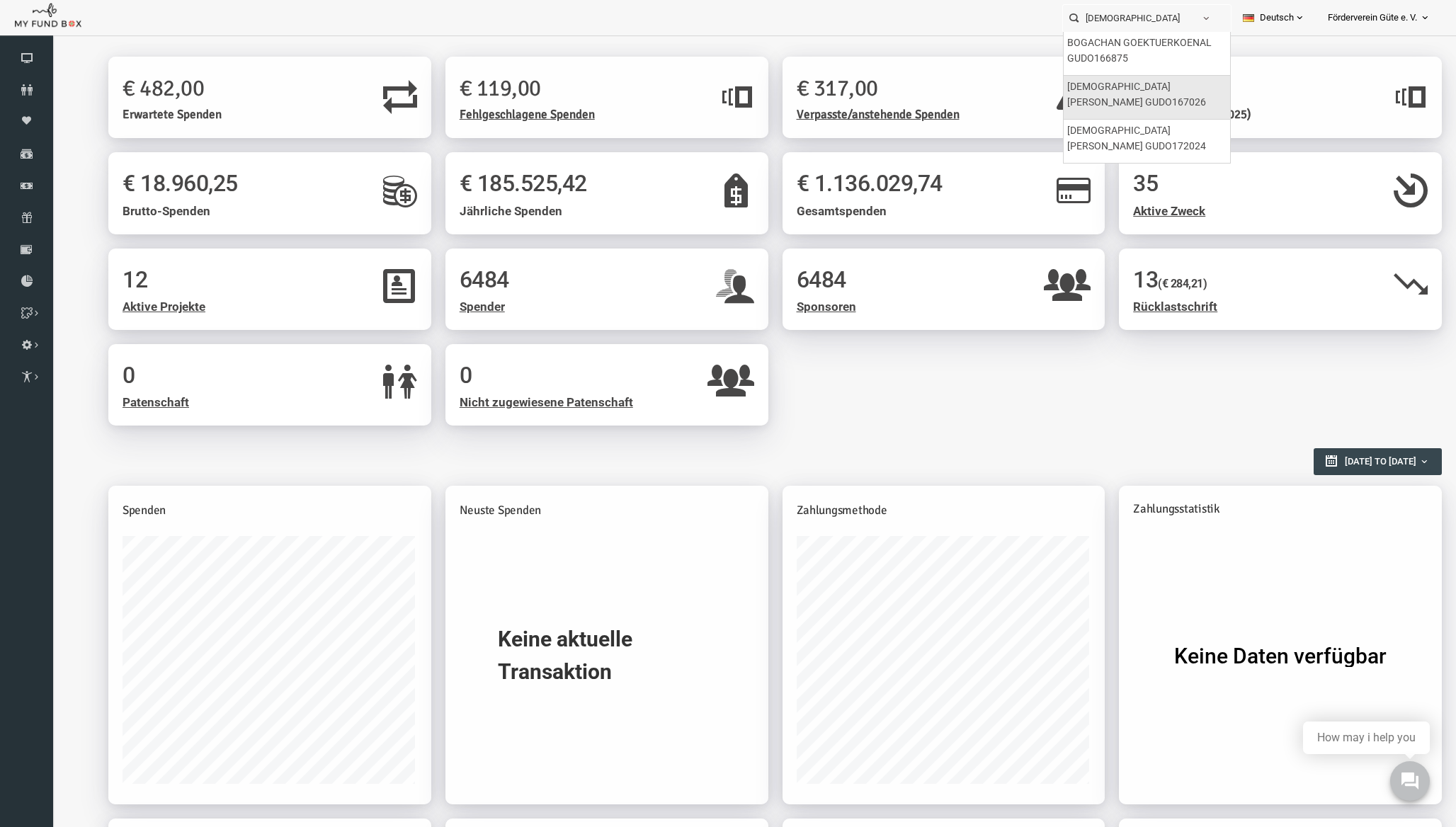
click at [1137, 87] on label "[DEMOGRAPHIC_DATA][PERSON_NAME] GUDO167026" at bounding box center [1144, 95] width 155 height 31
type input "[DEMOGRAPHIC_DATA][PERSON_NAME] GUDO167026"
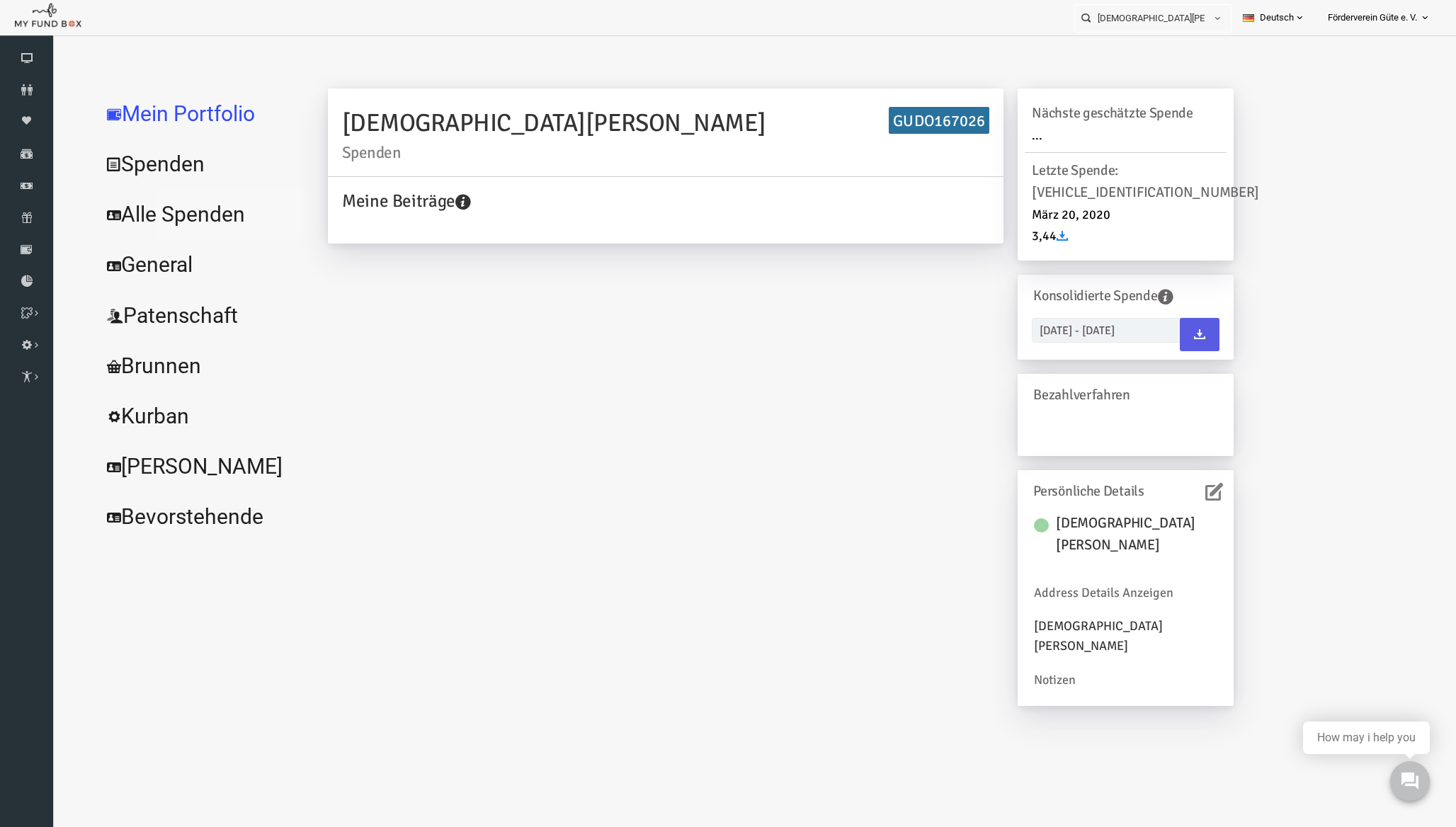
click at [164, 218] on link "Alle Spenden" at bounding box center [172, 215] width 212 height 51
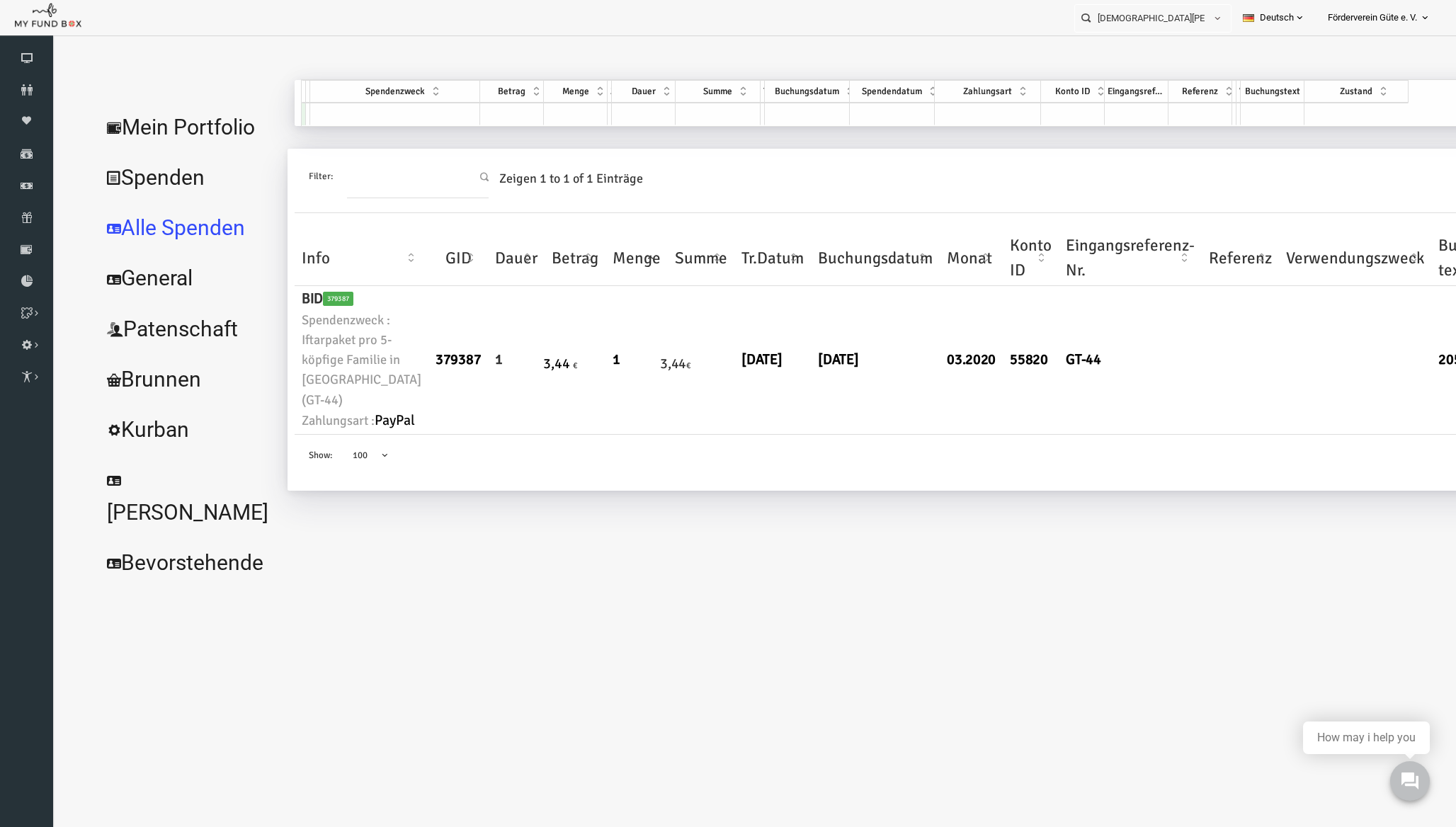
click at [171, 355] on link "Patenschaft" at bounding box center [159, 329] width 186 height 51
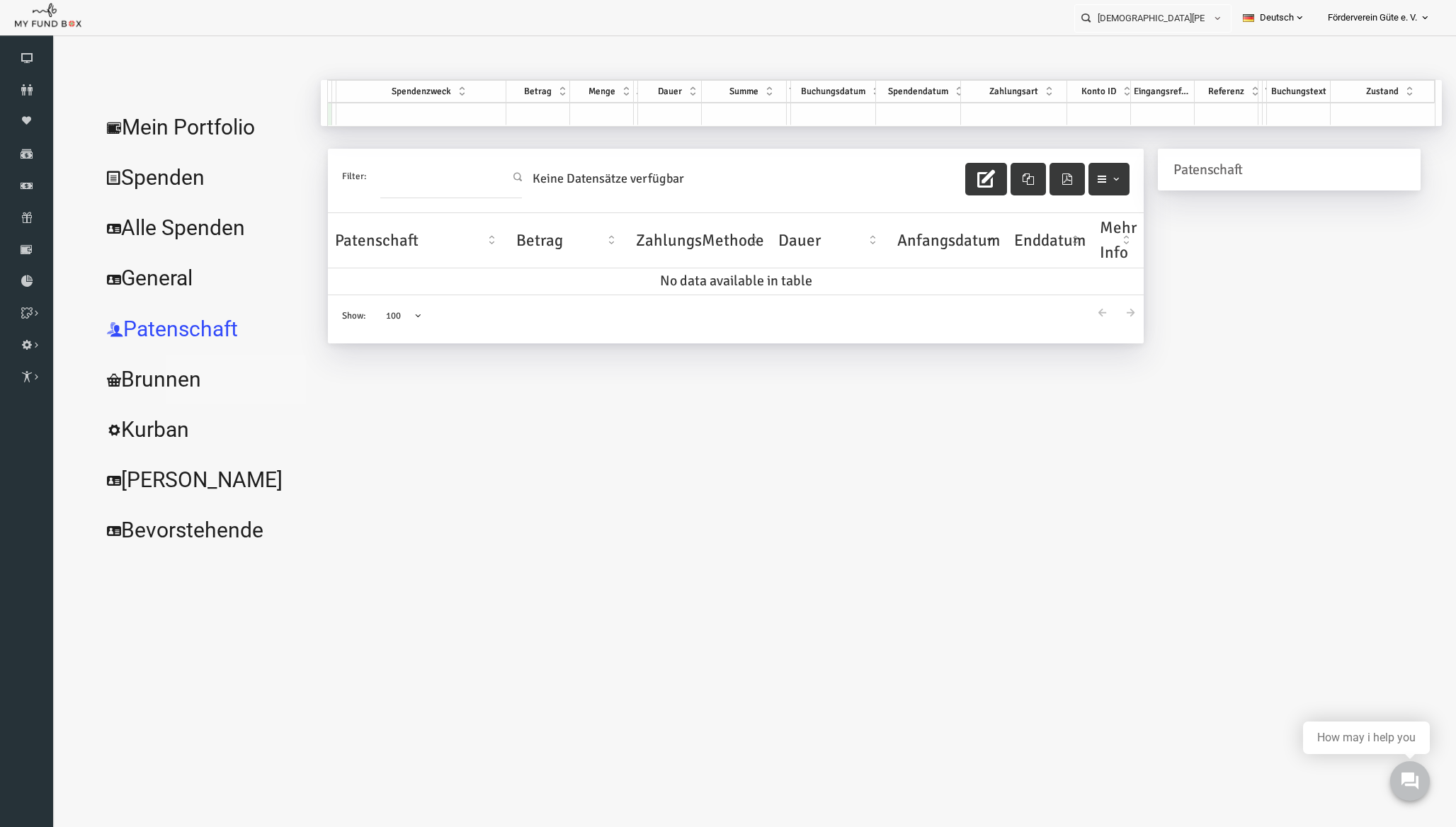
click at [173, 372] on link "Brunnen" at bounding box center [172, 380] width 212 height 51
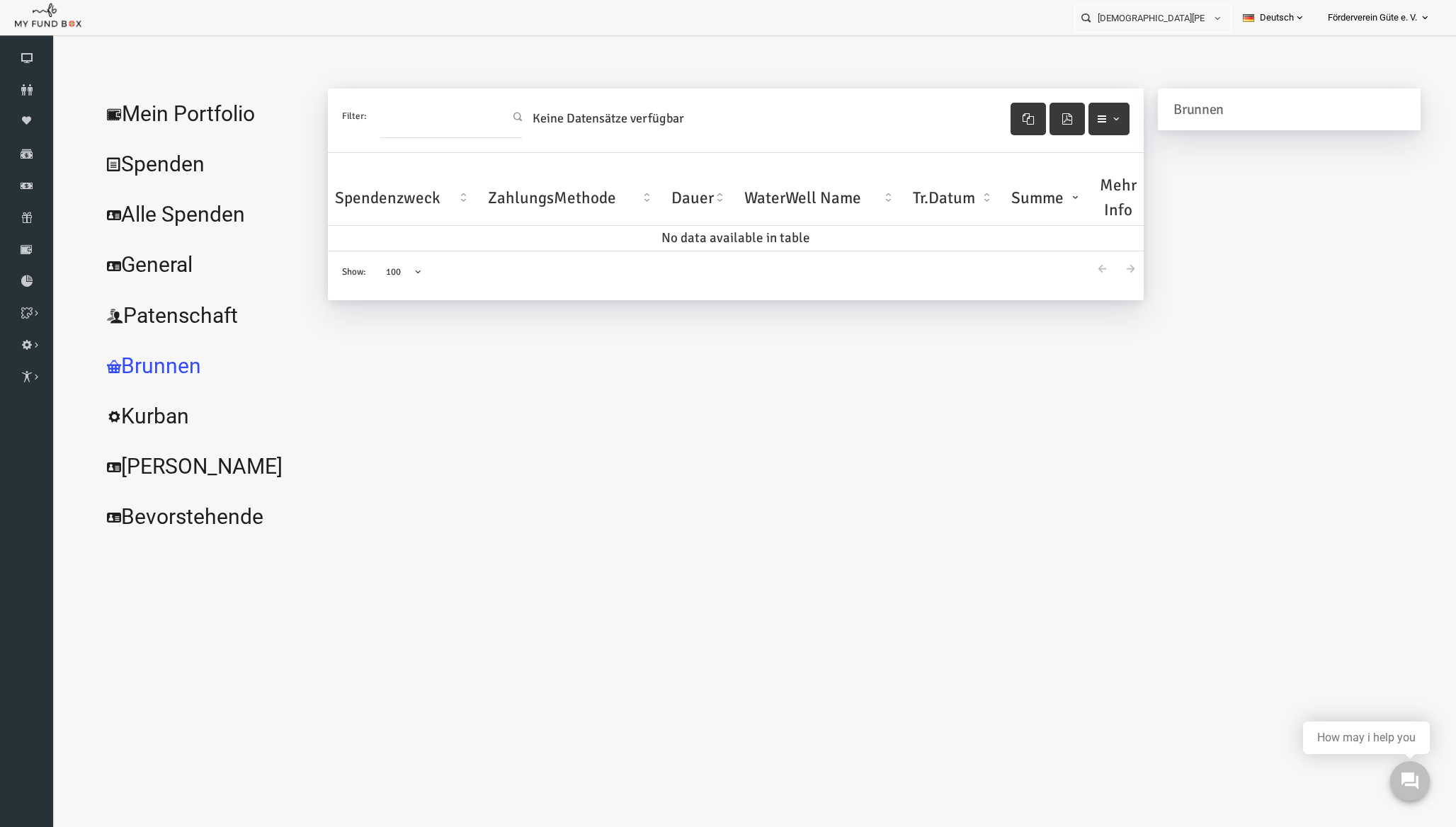
click at [162, 404] on link "Kurban" at bounding box center [172, 417] width 212 height 51
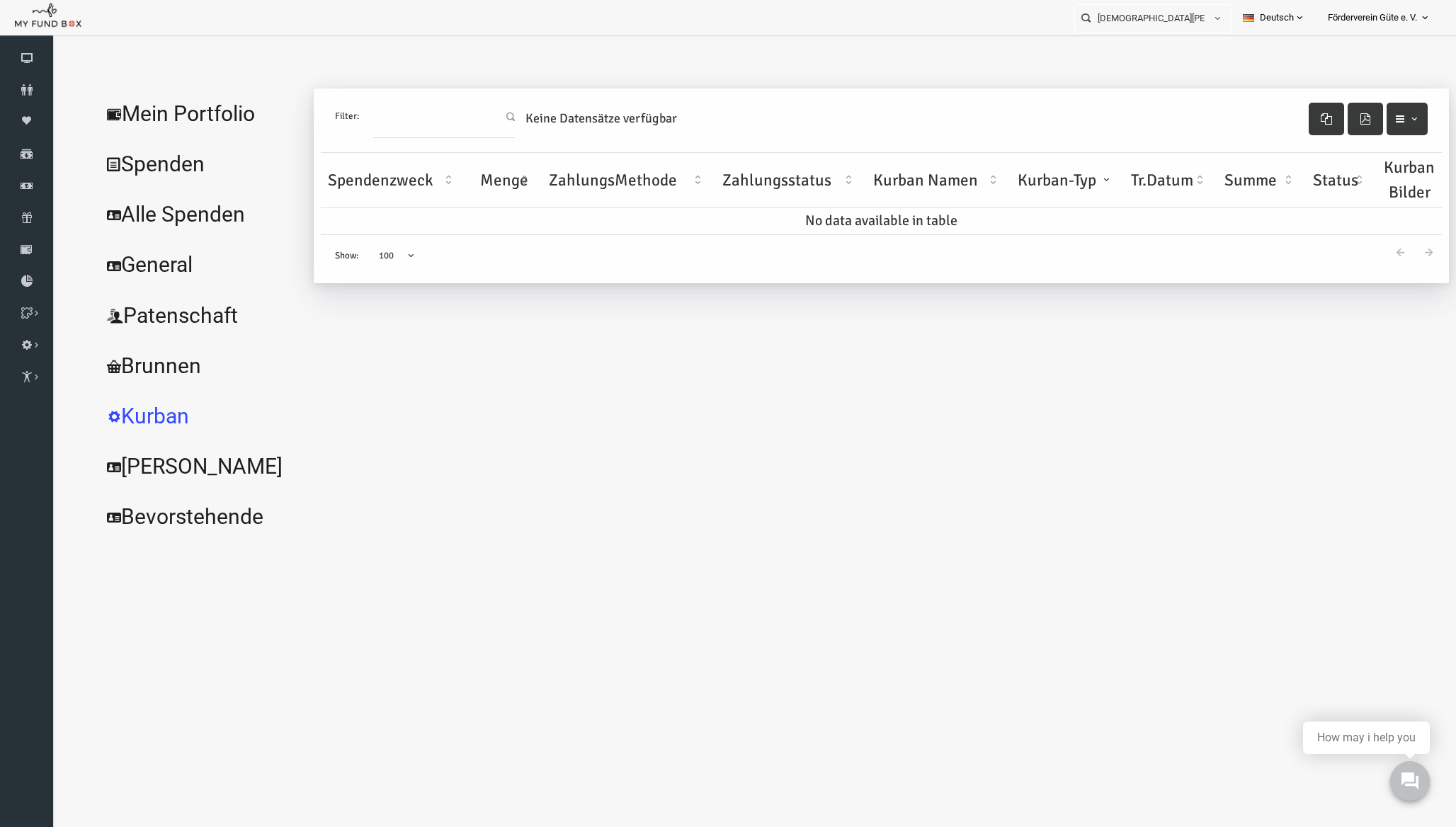
click at [155, 458] on link "[PERSON_NAME]" at bounding box center [172, 467] width 212 height 51
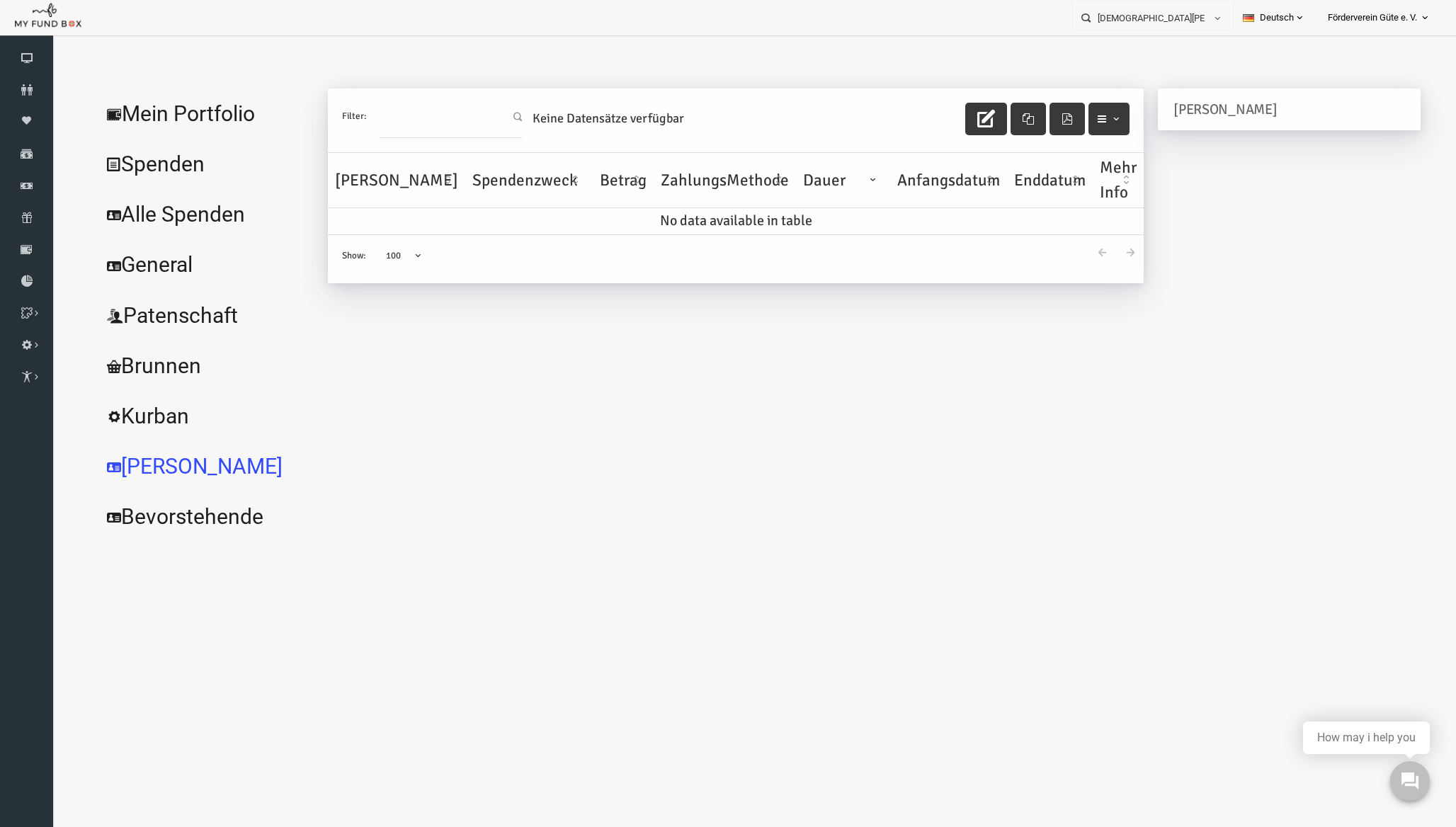
click at [175, 496] on link "Bevorstehende" at bounding box center [172, 517] width 212 height 51
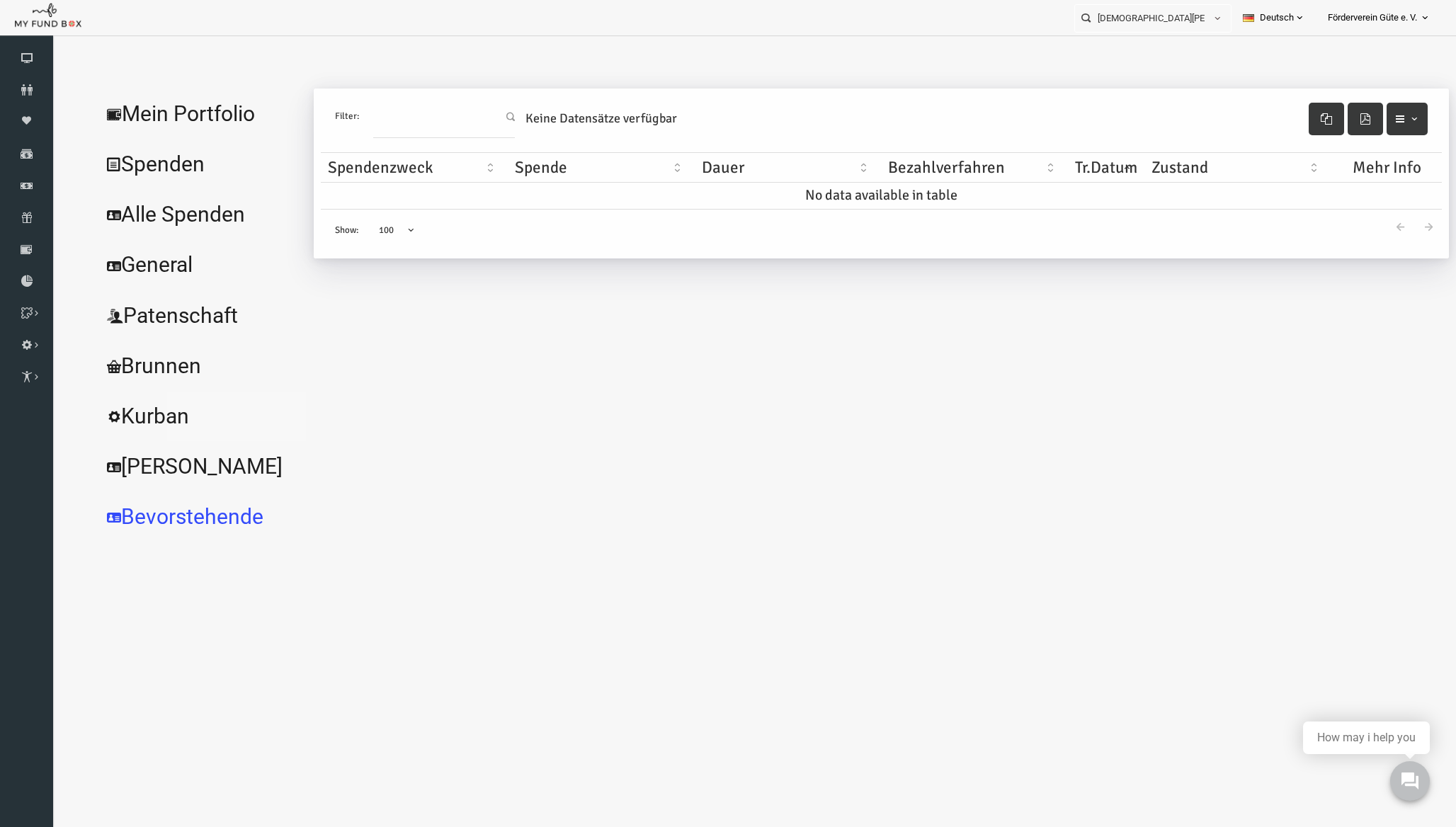
click at [175, 419] on link "Kurban" at bounding box center [172, 417] width 212 height 51
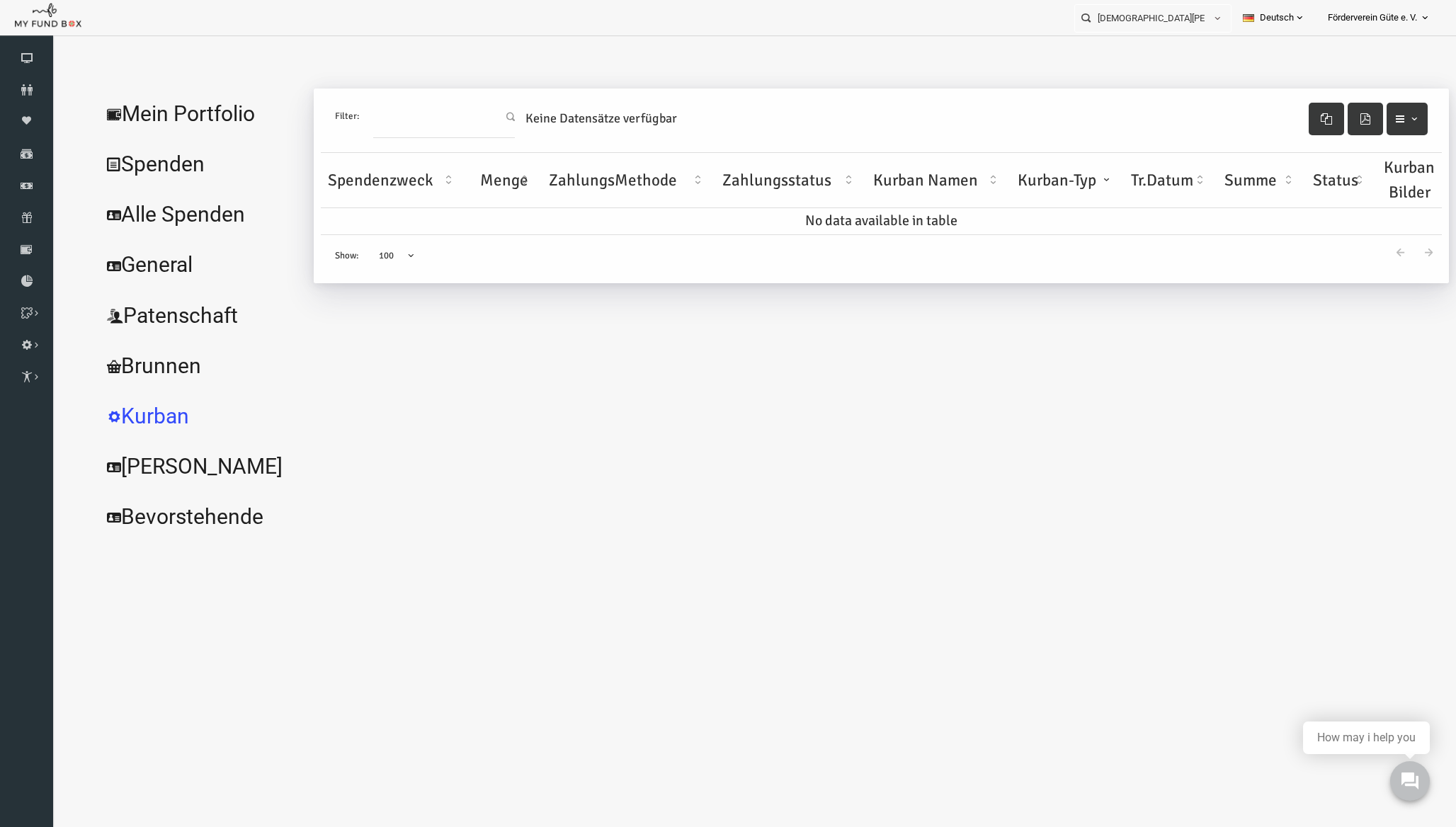
click at [173, 255] on link "General" at bounding box center [172, 265] width 212 height 51
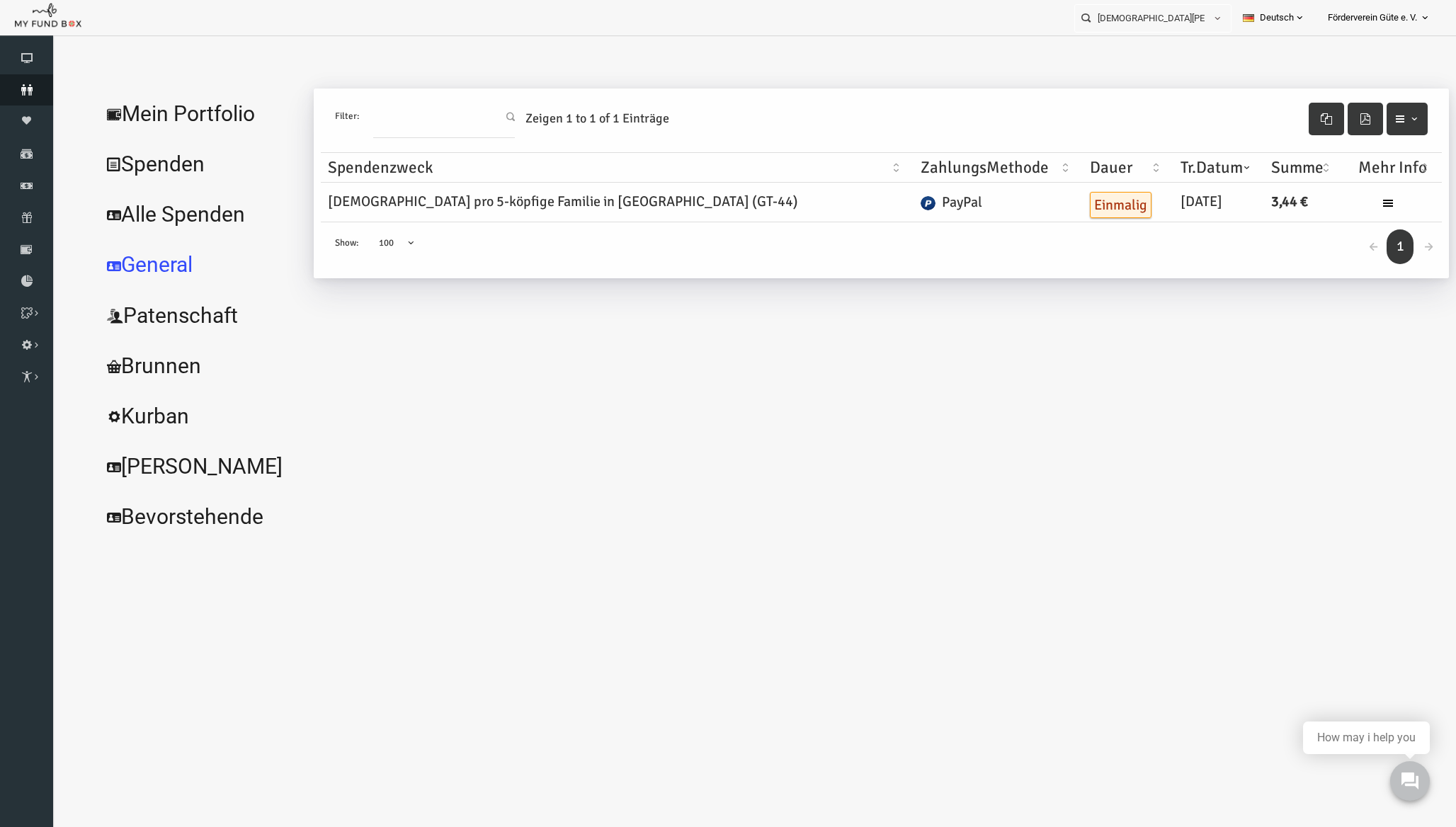
click at [14, 95] on link "Spender" at bounding box center [26, 89] width 53 height 31
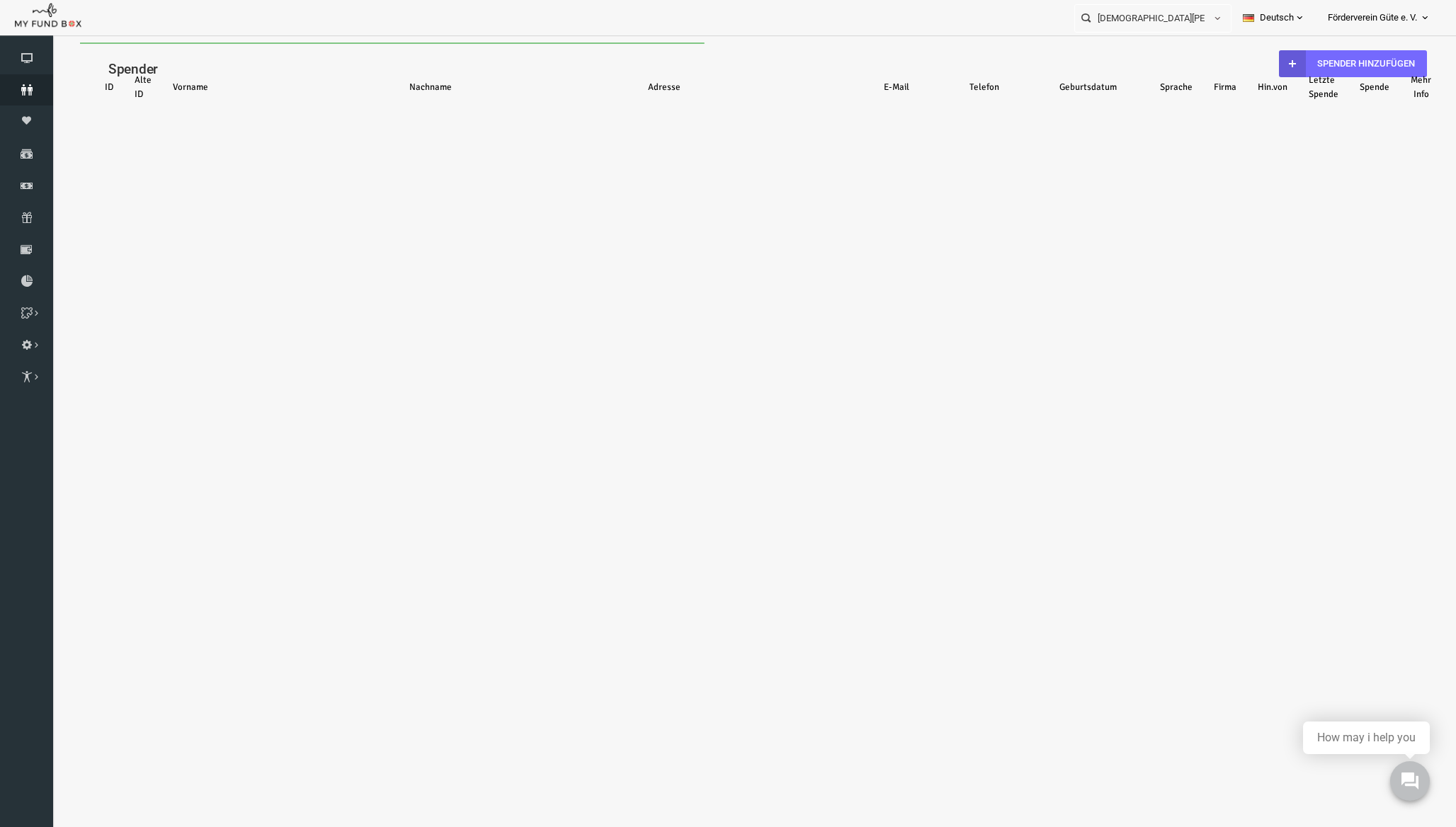
select select "100"
